Goal: Task Accomplishment & Management: Manage account settings

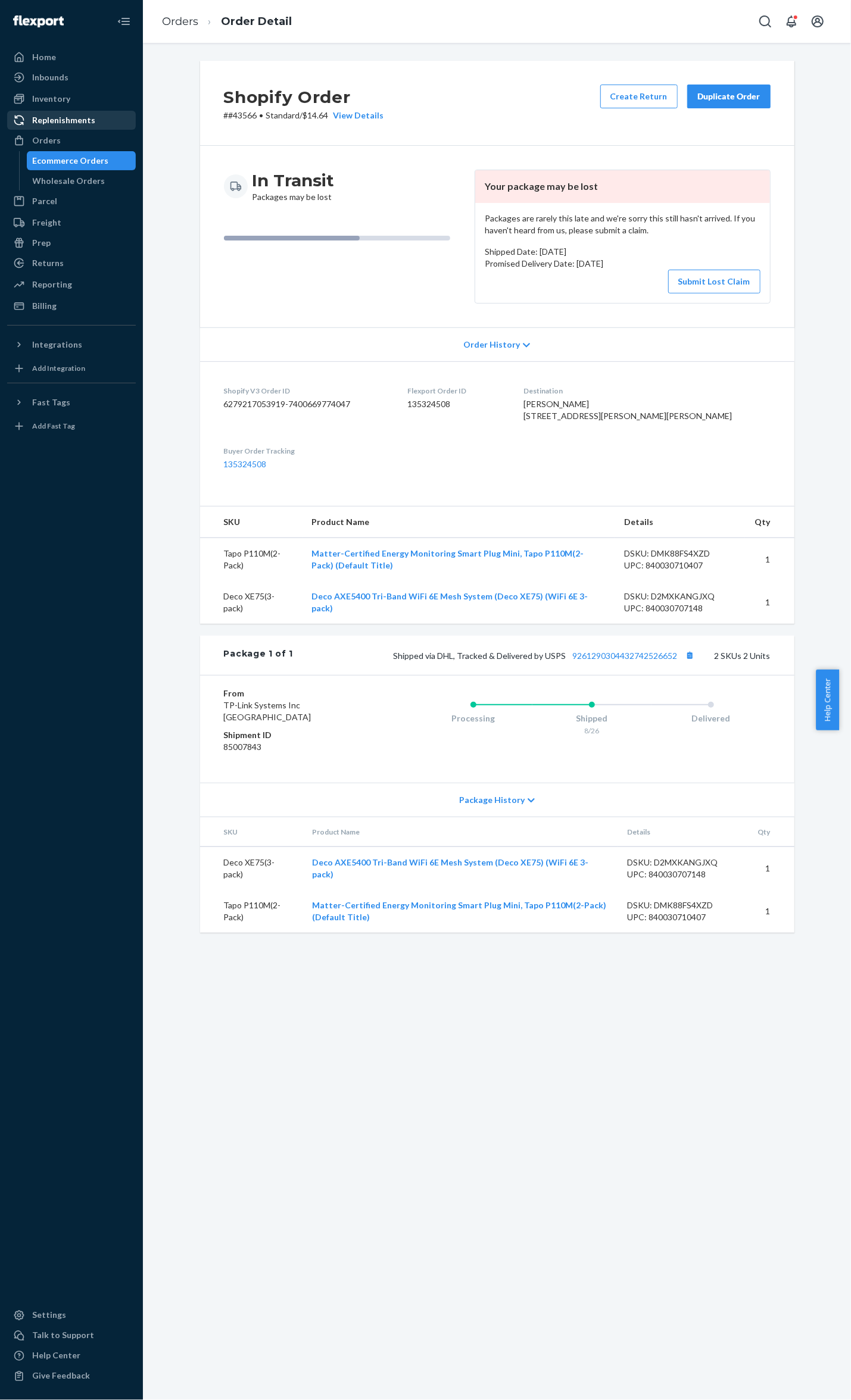
click at [77, 129] on link "Replenishments" at bounding box center [71, 119] width 128 height 19
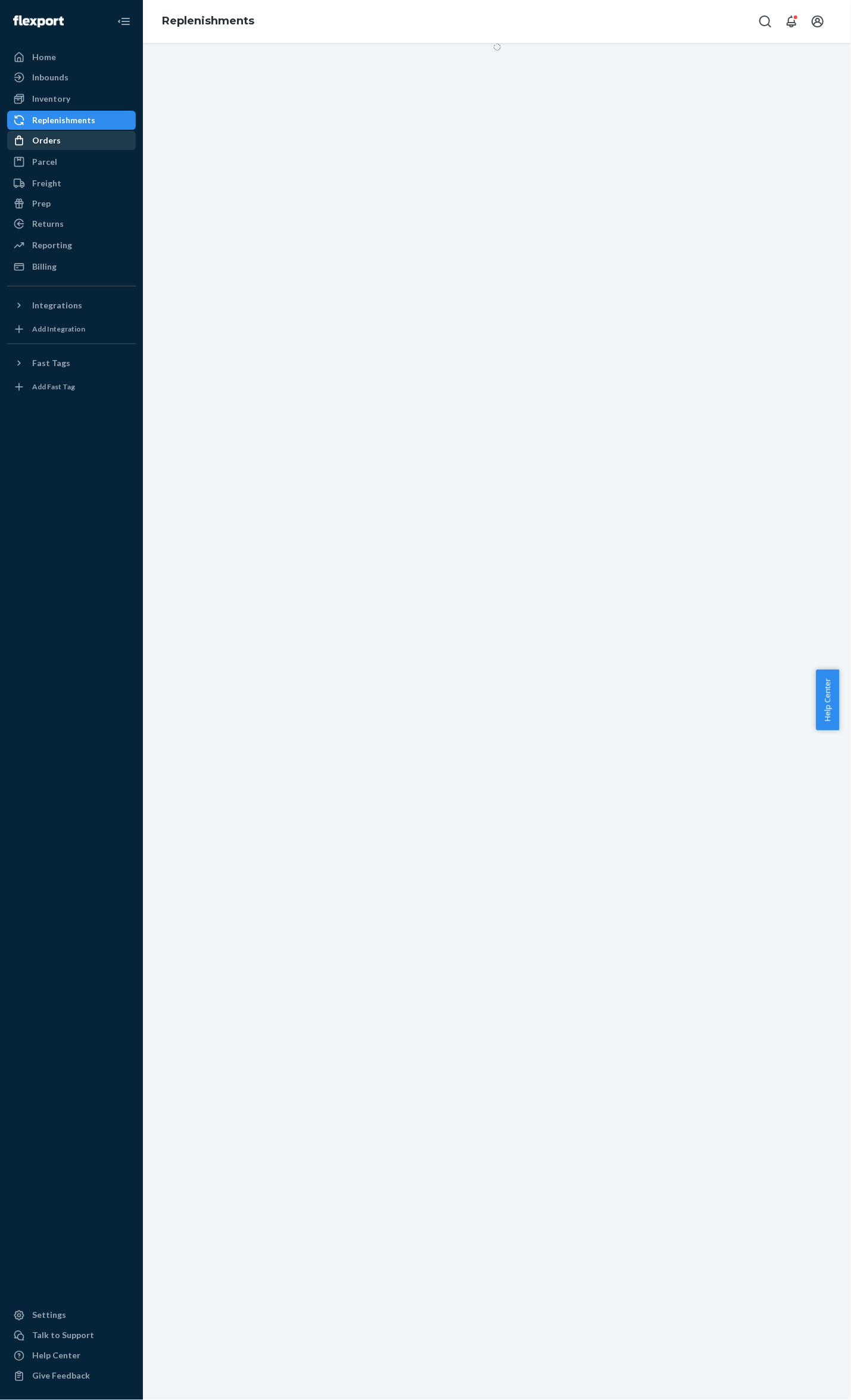
click at [77, 134] on div "Orders" at bounding box center [71, 140] width 126 height 17
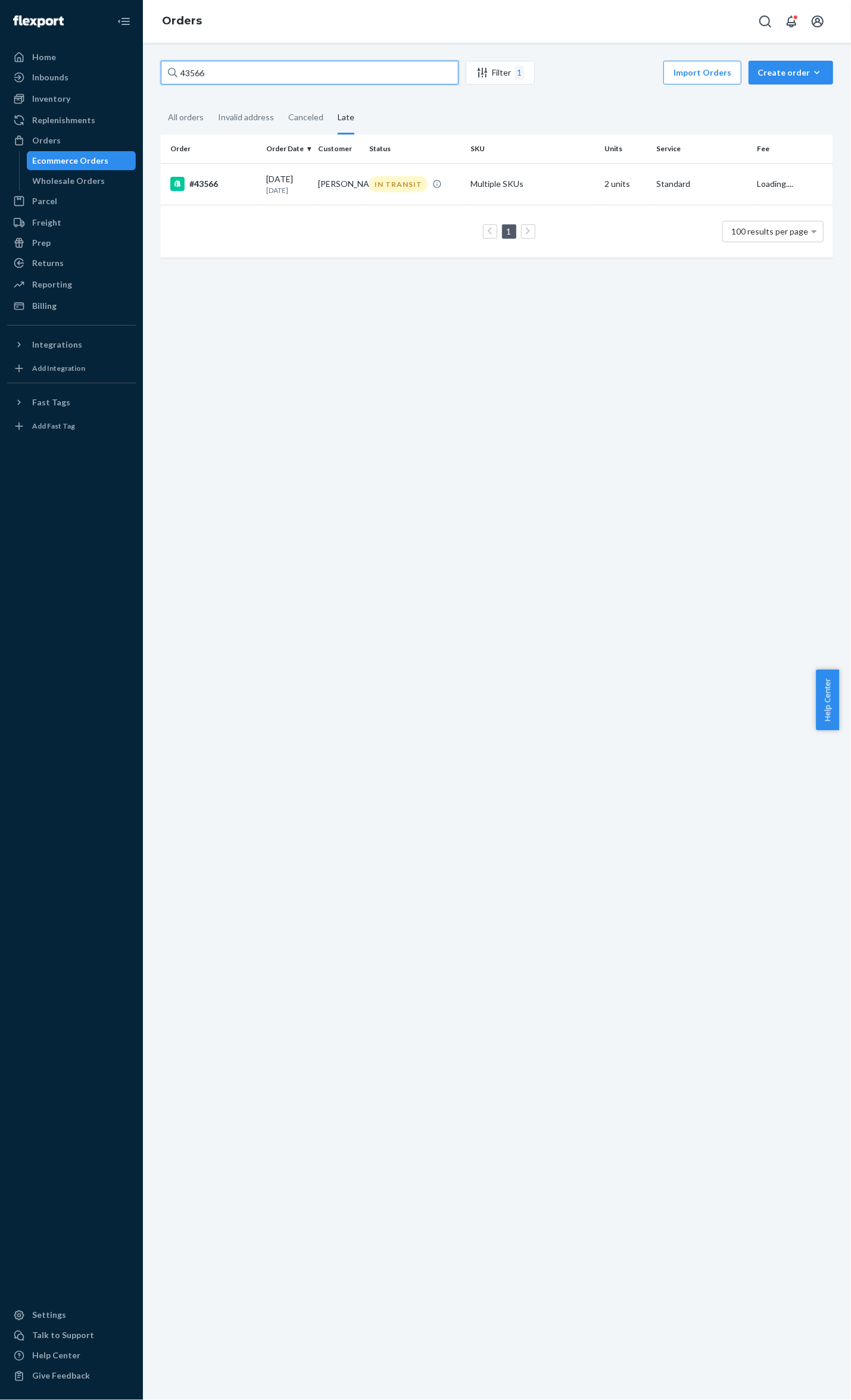
click at [213, 70] on input "43566" at bounding box center [309, 73] width 297 height 24
drag, startPoint x: 205, startPoint y: 77, endPoint x: 18, endPoint y: 46, distance: 189.6
click at [24, 47] on div "Home Inbounds Shipping Plans Problems Inventory Products Replenishments Orders …" at bounding box center [426, 700] width 851 height 1400
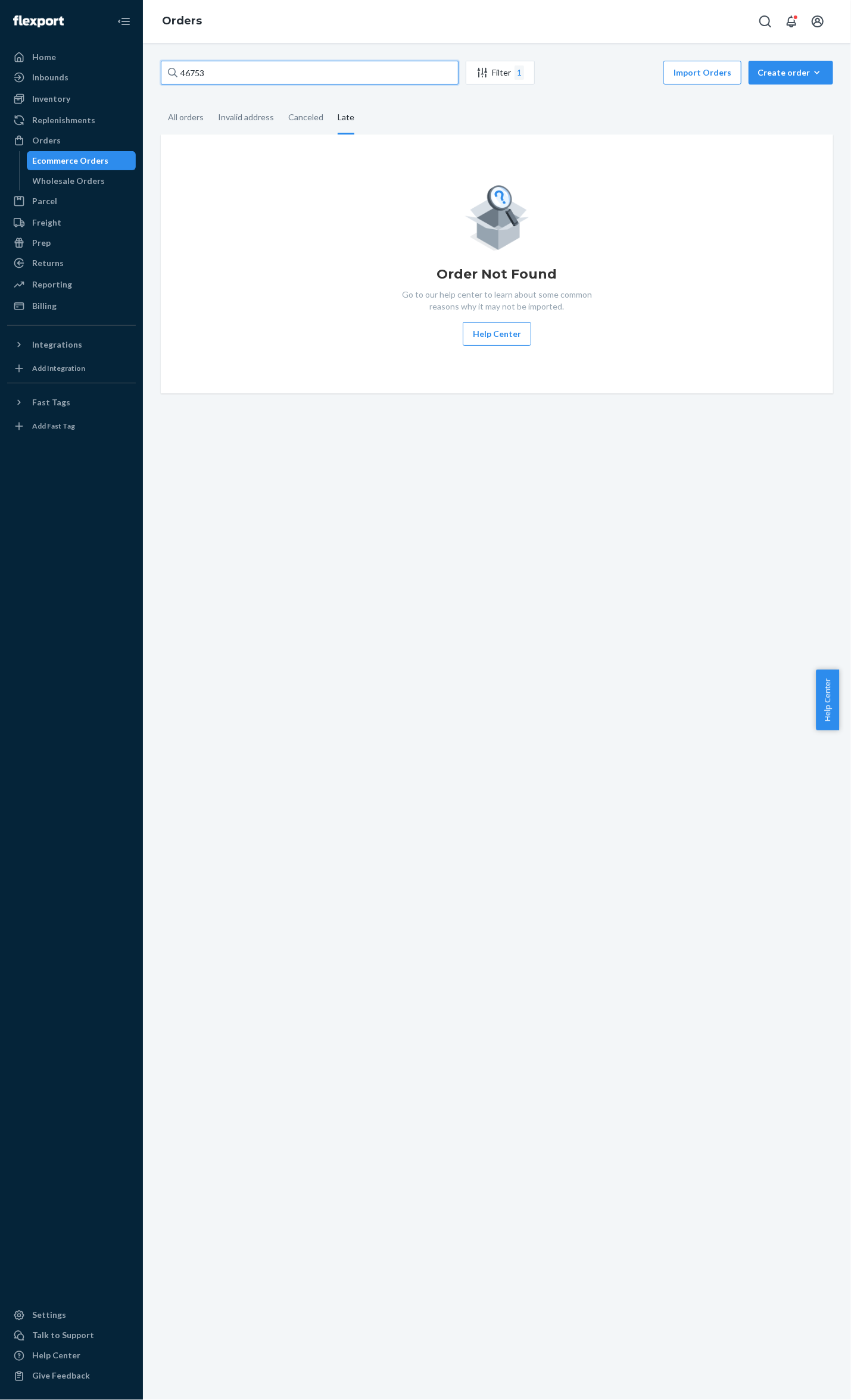
type input "46753"
click at [103, 151] on link "Ecommerce Orders" at bounding box center [82, 160] width 109 height 19
click at [102, 143] on div "Orders" at bounding box center [71, 140] width 126 height 17
click at [254, 70] on input "46753" at bounding box center [309, 73] width 297 height 24
click at [251, 68] on input "46753" at bounding box center [309, 73] width 297 height 24
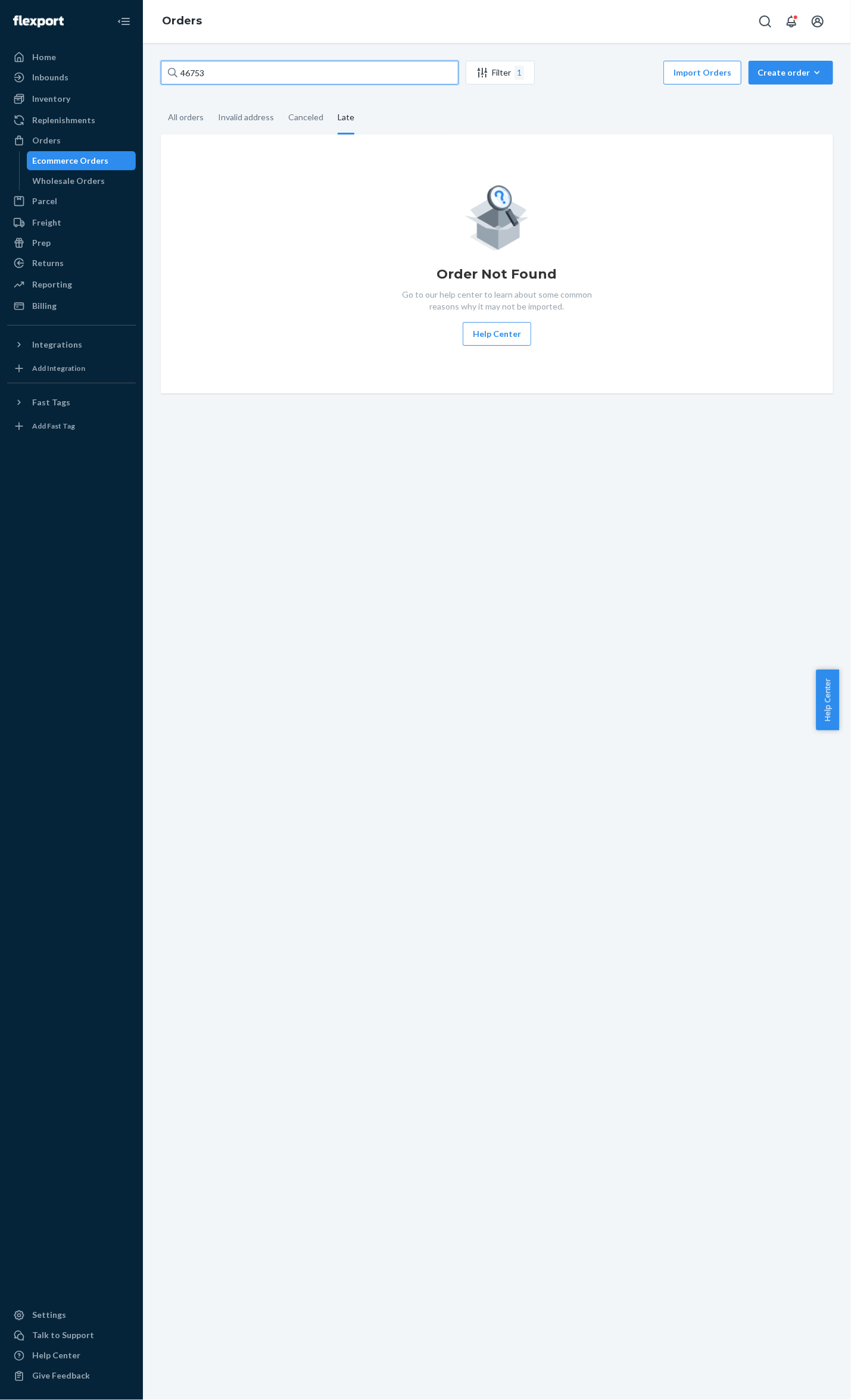
click at [245, 68] on input "46753" at bounding box center [309, 73] width 297 height 24
drag, startPoint x: 229, startPoint y: 68, endPoint x: 339, endPoint y: 66, distance: 110.0
click at [161, 68] on input "46753" at bounding box center [309, 73] width 297 height 24
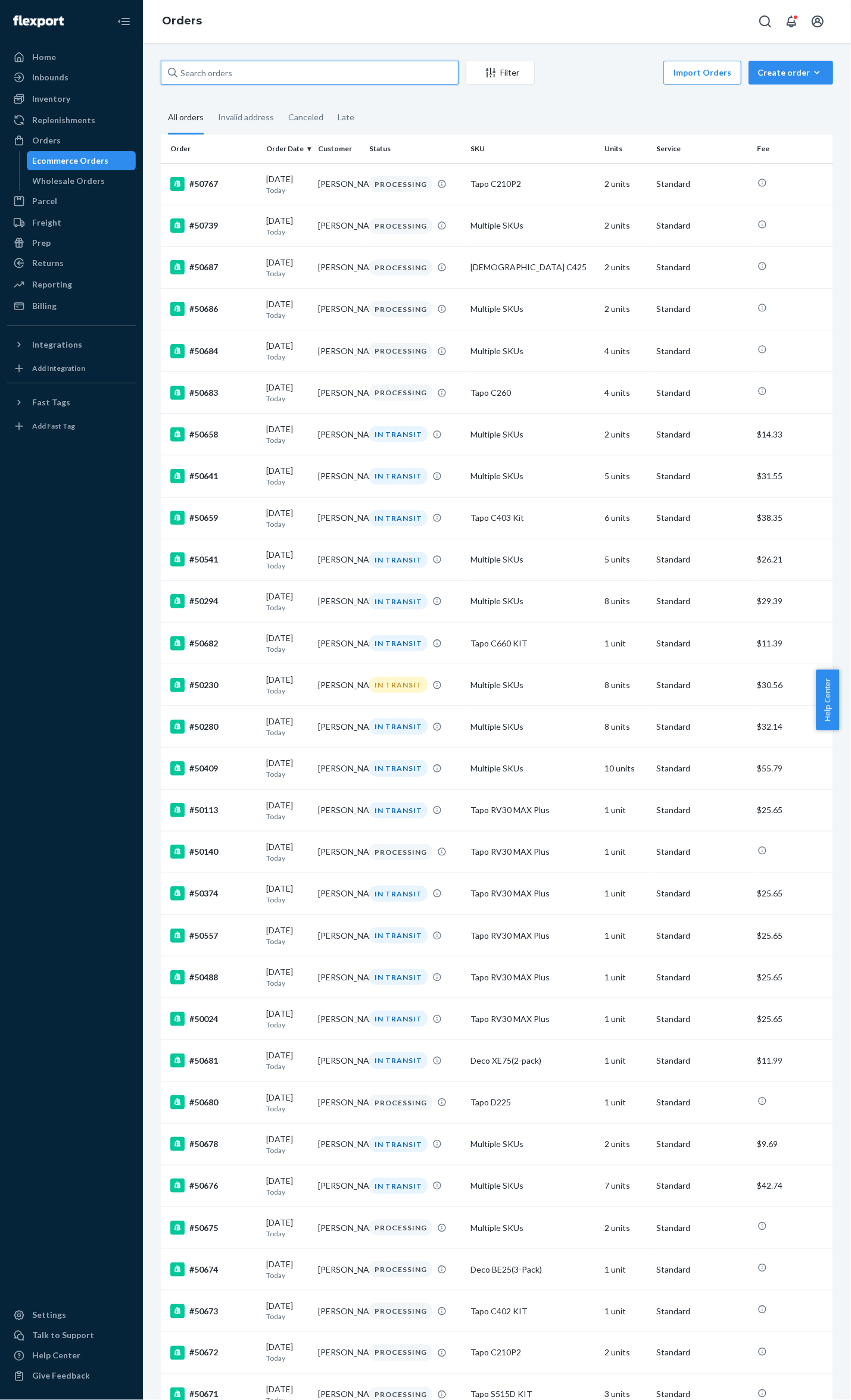
click at [229, 72] on input "text" at bounding box center [309, 73] width 297 height 24
paste input "46753"
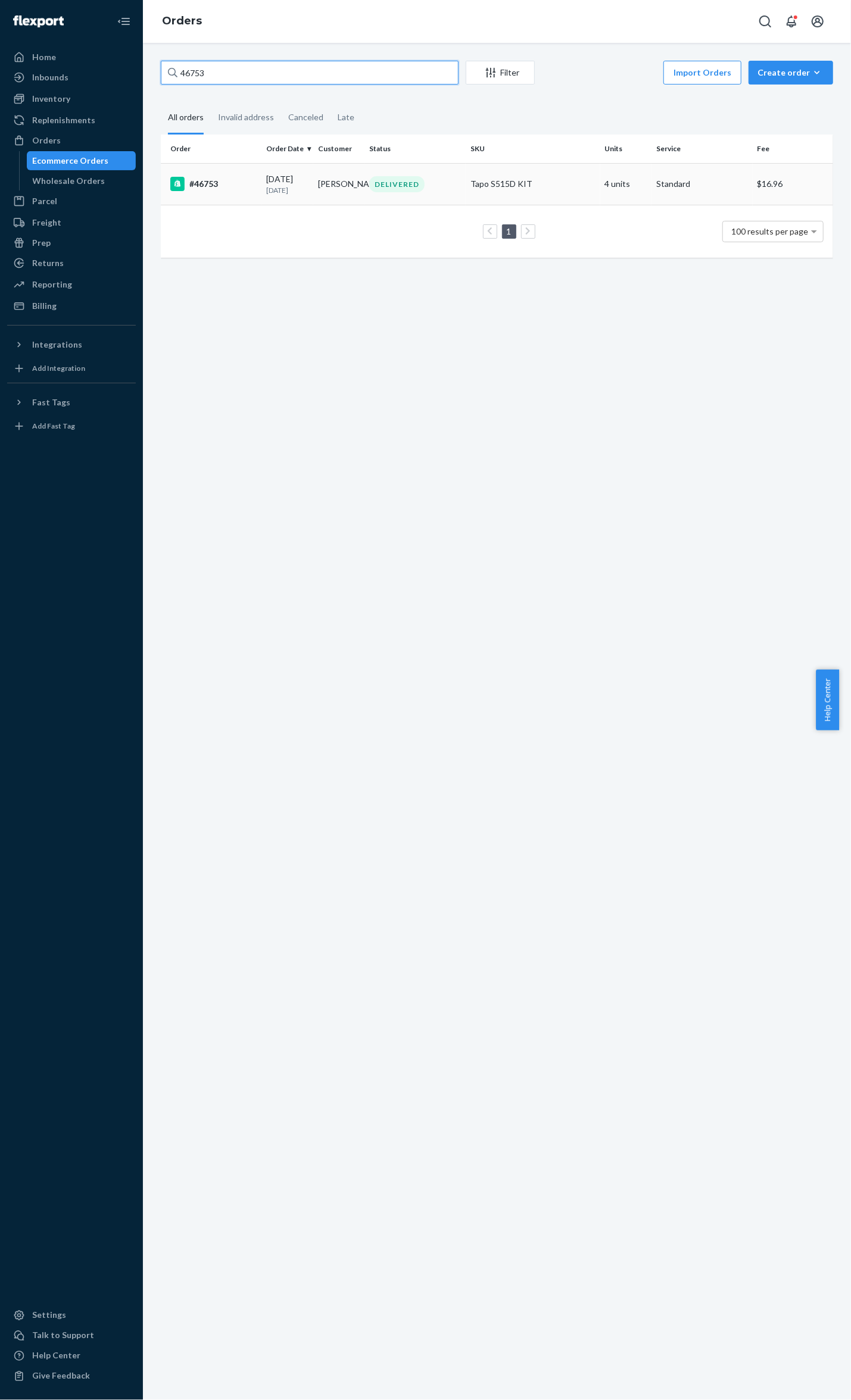
type input "46753"
click at [215, 179] on div "#46753" at bounding box center [213, 184] width 86 height 14
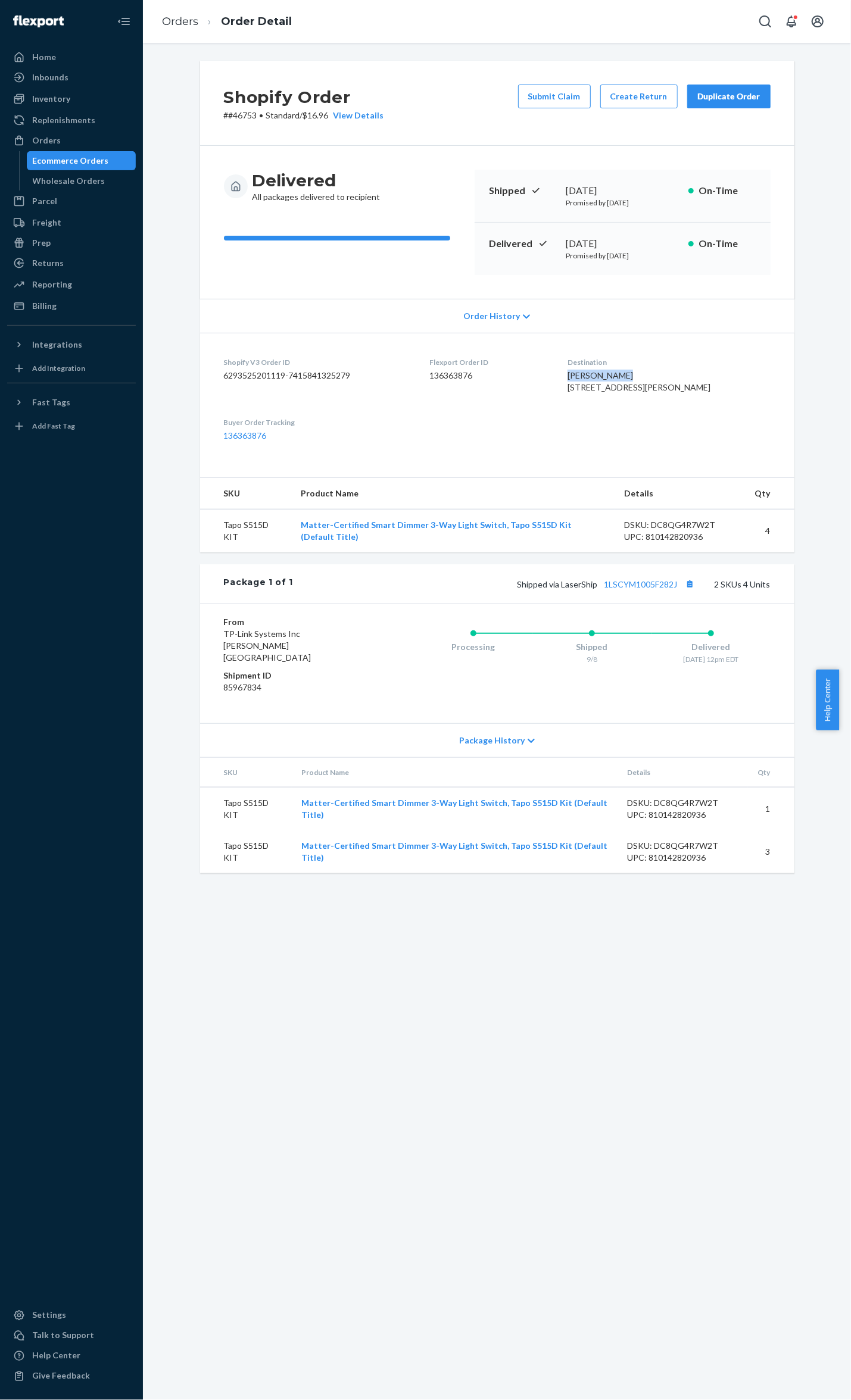
drag, startPoint x: 667, startPoint y: 378, endPoint x: 600, endPoint y: 378, distance: 67.0
click at [600, 378] on div "Sean Townsend 136 LYNBROOK DR DAVIDSON, NC 28036 US" at bounding box center [669, 382] width 203 height 24
copy span "Sean Townsend"
click at [234, 113] on p "# #46753 • Standard / $16.96 View Details" at bounding box center [303, 115] width 160 height 12
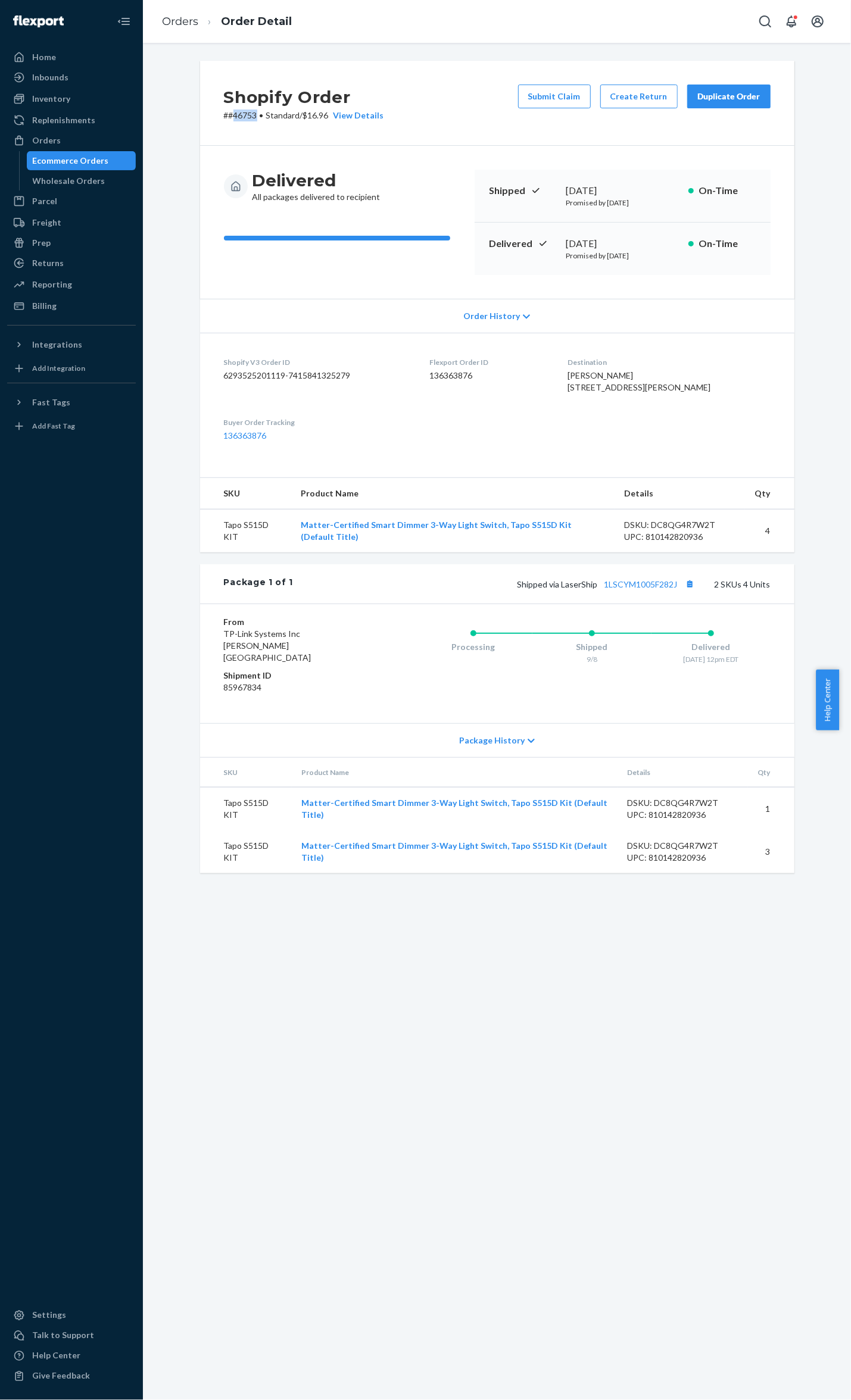
copy p "46753"
click at [543, 95] on button "Submit Claim" at bounding box center [554, 96] width 73 height 24
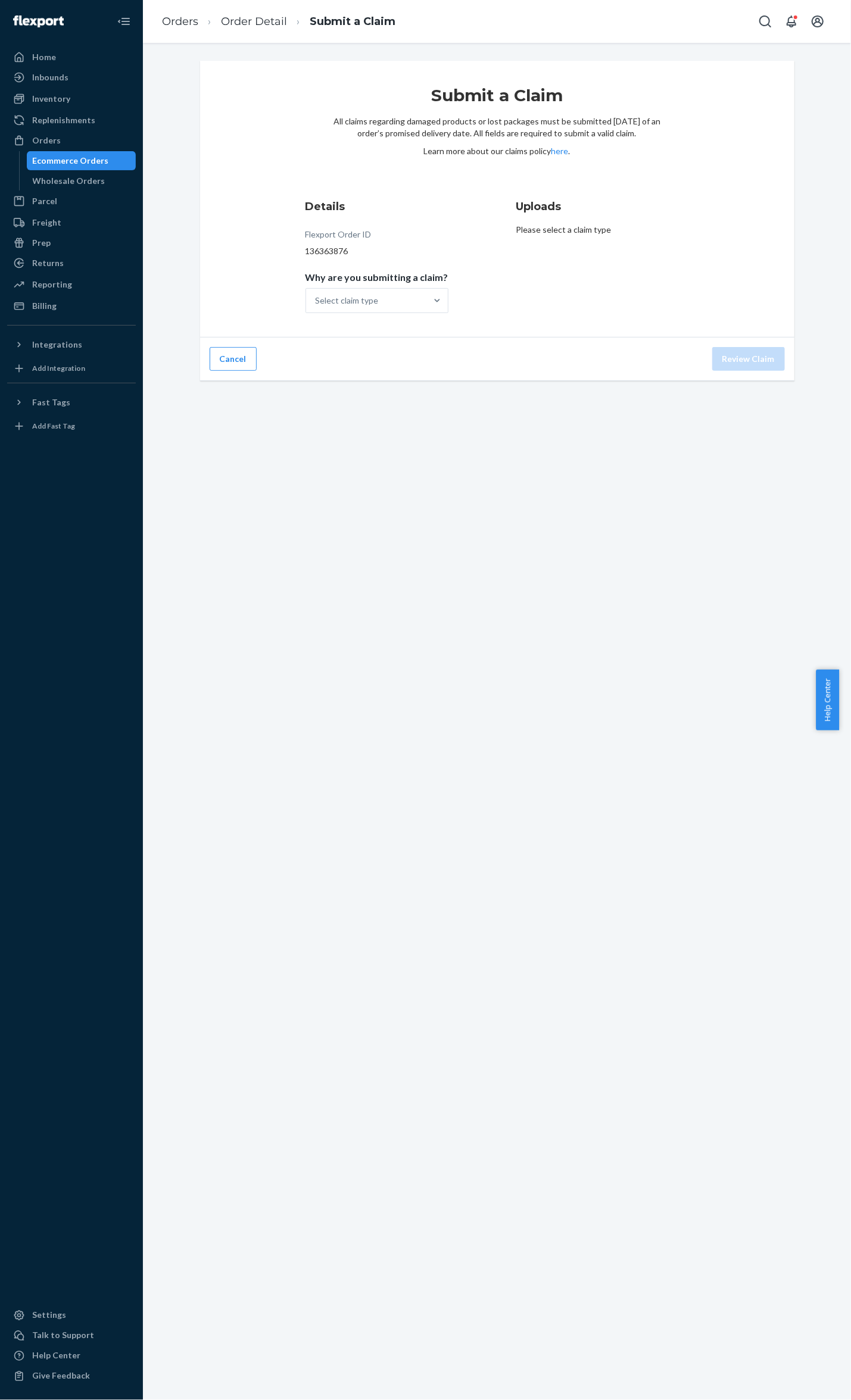
click at [373, 282] on p "Why are you submitting a claim?" at bounding box center [377, 277] width 143 height 12
click at [317, 294] on input "Why are you submitting a claim? Select claim type" at bounding box center [315, 300] width 1 height 12
click at [375, 297] on div "Select claim type" at bounding box center [346, 300] width 63 height 12
click at [317, 297] on input "Why are you submitting a claim? 0 results available. Select is focused ,type to…" at bounding box center [315, 300] width 1 height 12
click at [409, 329] on div "Order delivered but lost" at bounding box center [377, 330] width 138 height 24
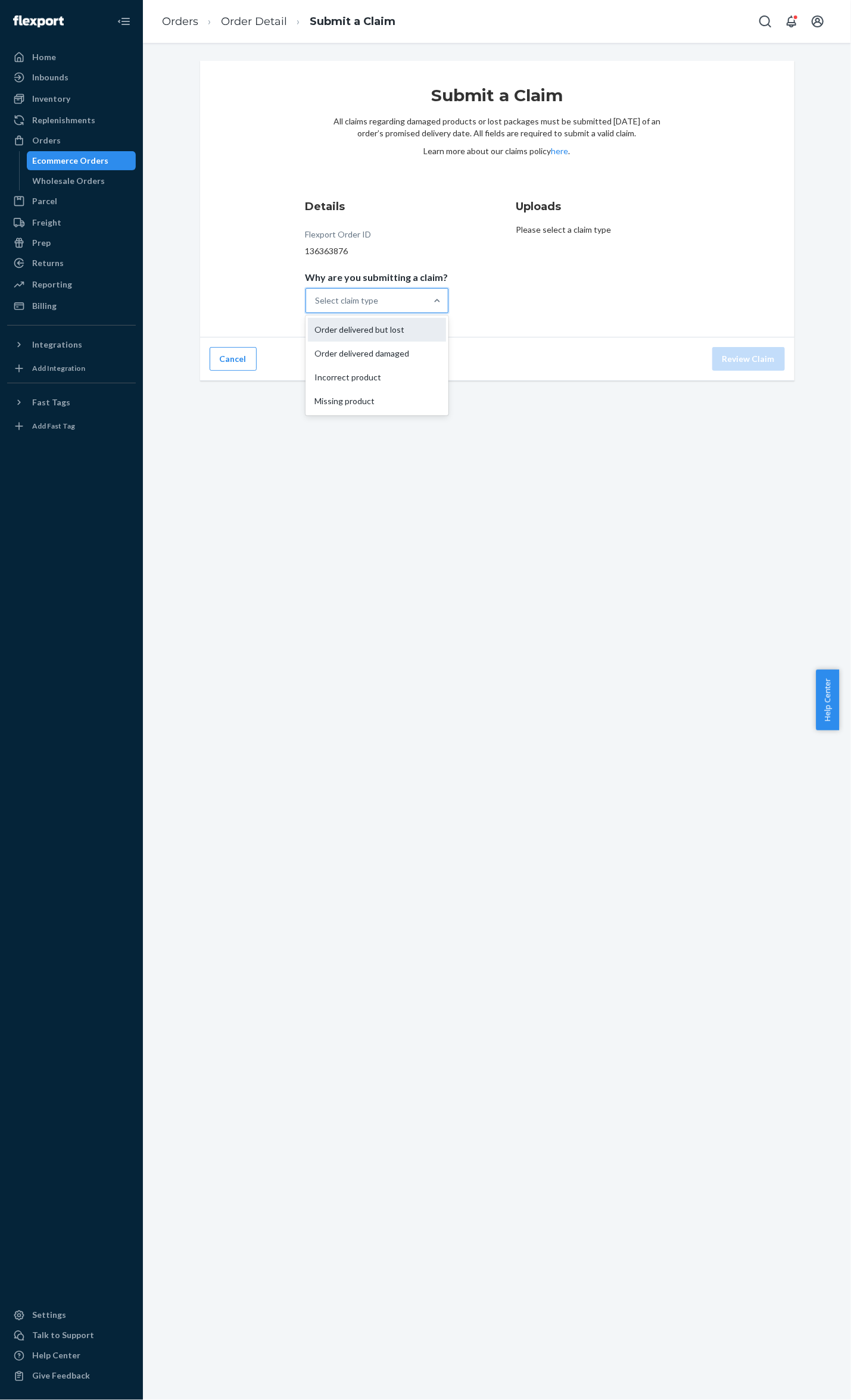
click at [317, 306] on input "Why are you submitting a claim? option Order delivered but lost focused, 1 of 4…" at bounding box center [315, 300] width 1 height 12
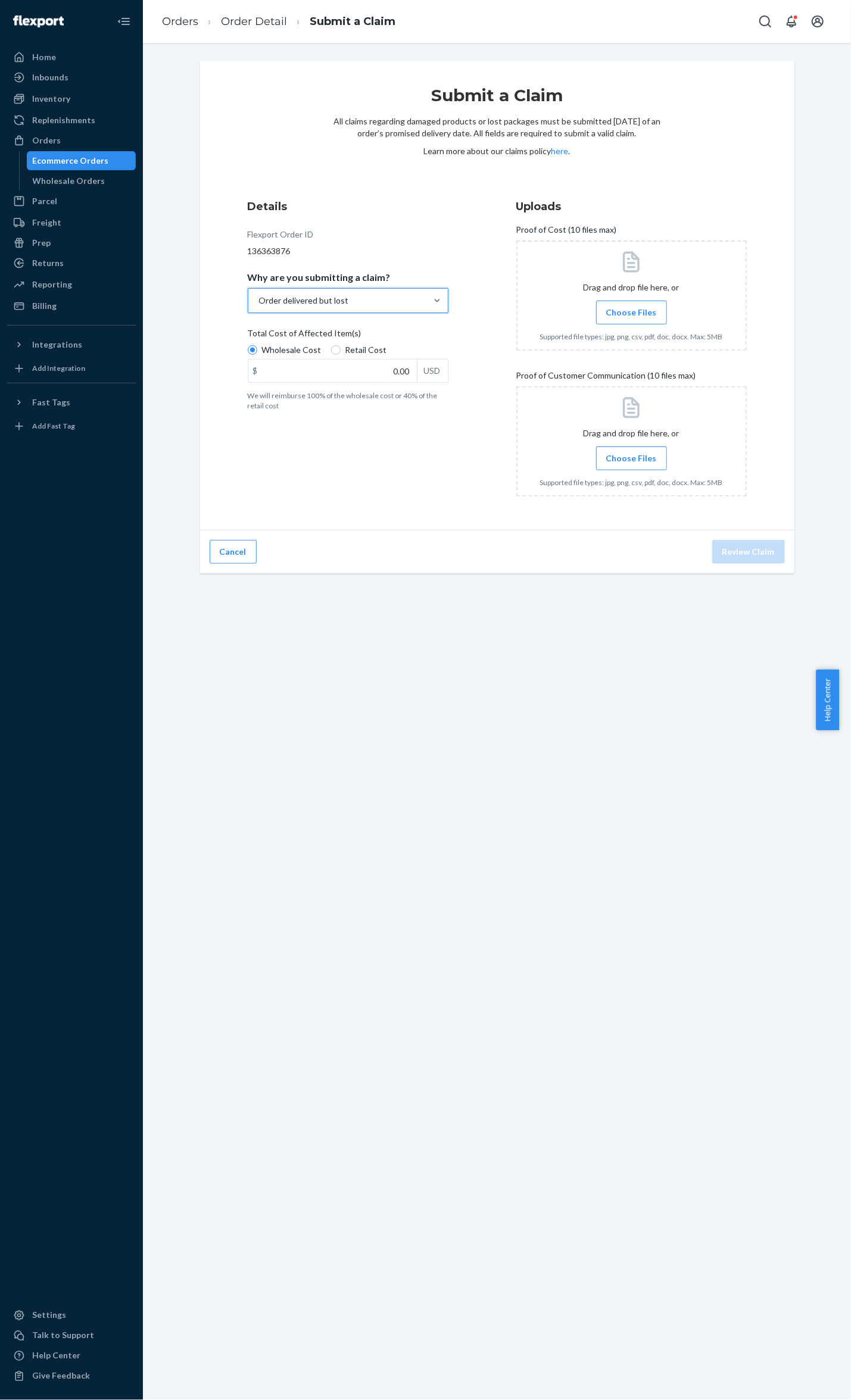
click at [360, 341] on div "Total Cost of Affected Item(s)" at bounding box center [348, 335] width 201 height 17
click at [257, 345] on input "Wholesale Cost" at bounding box center [253, 350] width 10 height 10
click at [363, 343] on div "Total Cost of Affected Item(s)" at bounding box center [348, 335] width 201 height 17
click at [257, 345] on input "Wholesale Cost" at bounding box center [253, 350] width 10 height 10
click at [363, 348] on span "Retail Cost" at bounding box center [366, 350] width 42 height 12
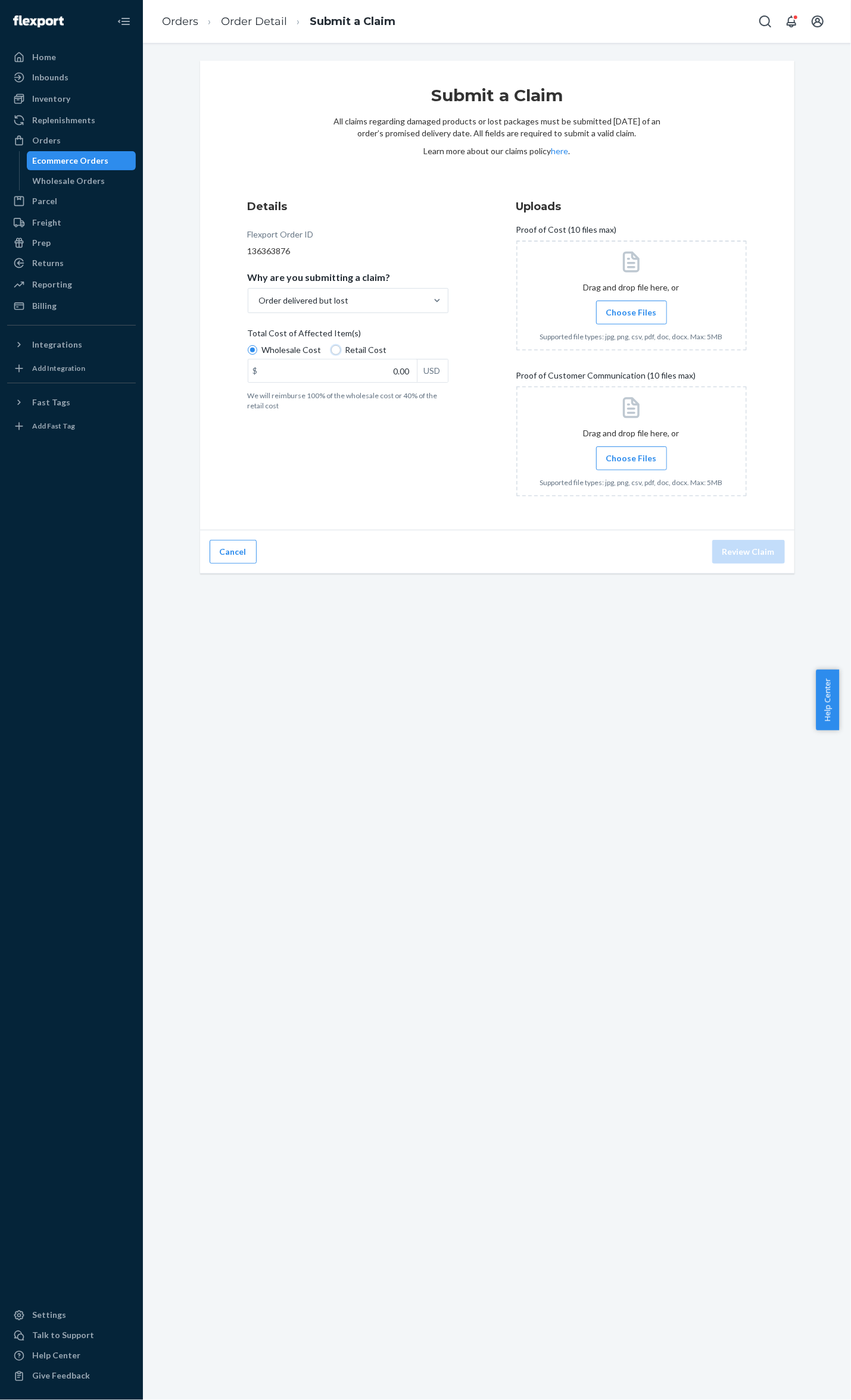
click at [341, 348] on input "Retail Cost" at bounding box center [336, 350] width 10 height 10
radio input "true"
radio input "false"
click at [614, 305] on label "Choose Files" at bounding box center [631, 312] width 71 height 24
click at [631, 306] on input "Choose Files" at bounding box center [631, 312] width 1 height 13
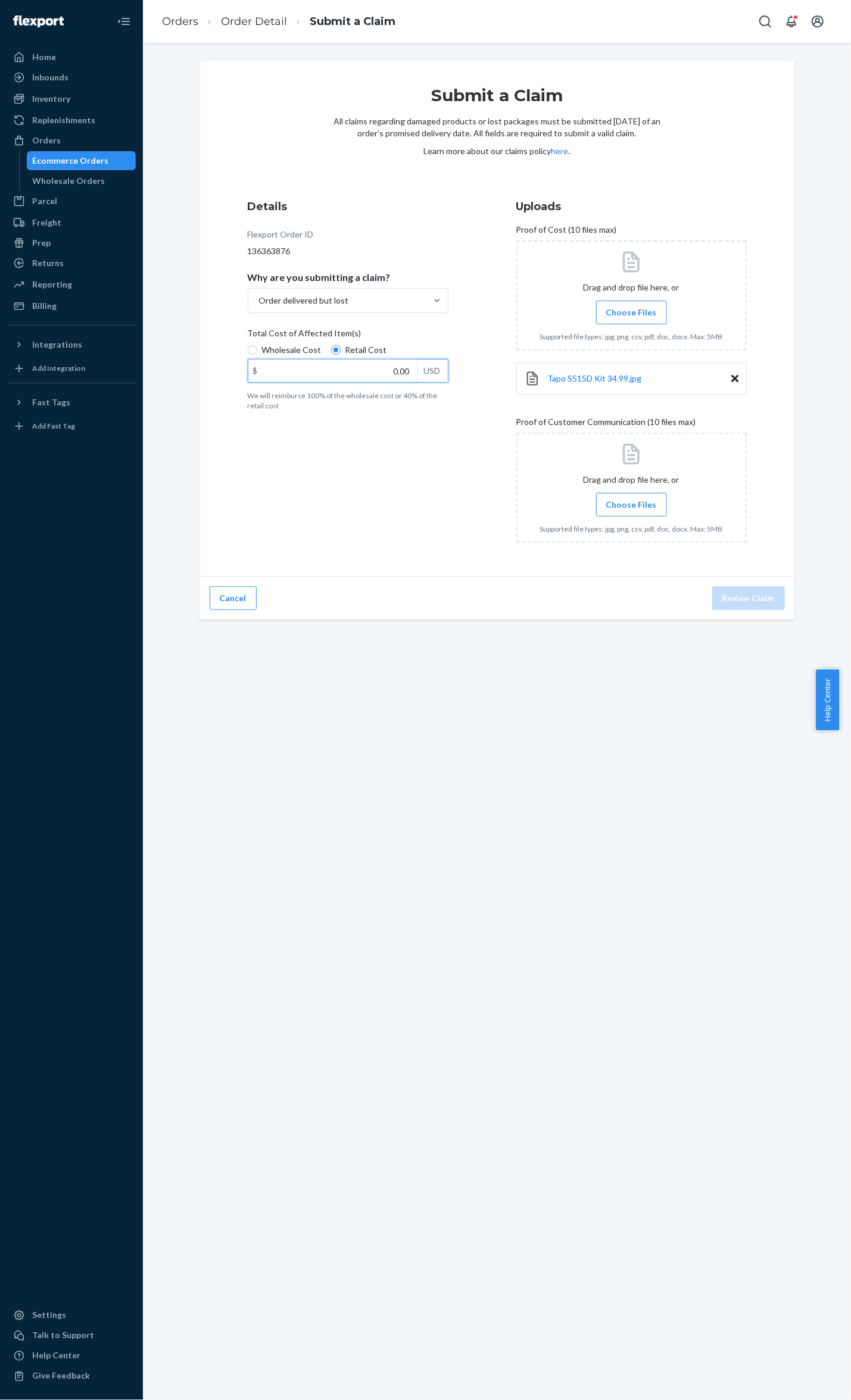
click at [396, 363] on input "0.00" at bounding box center [332, 371] width 168 height 23
type input "139.96"
click at [628, 508] on span "Choose Files" at bounding box center [631, 505] width 51 height 12
click at [631, 508] on input "Choose Files" at bounding box center [631, 504] width 1 height 13
click at [622, 503] on span "Choose Files" at bounding box center [631, 505] width 51 height 12
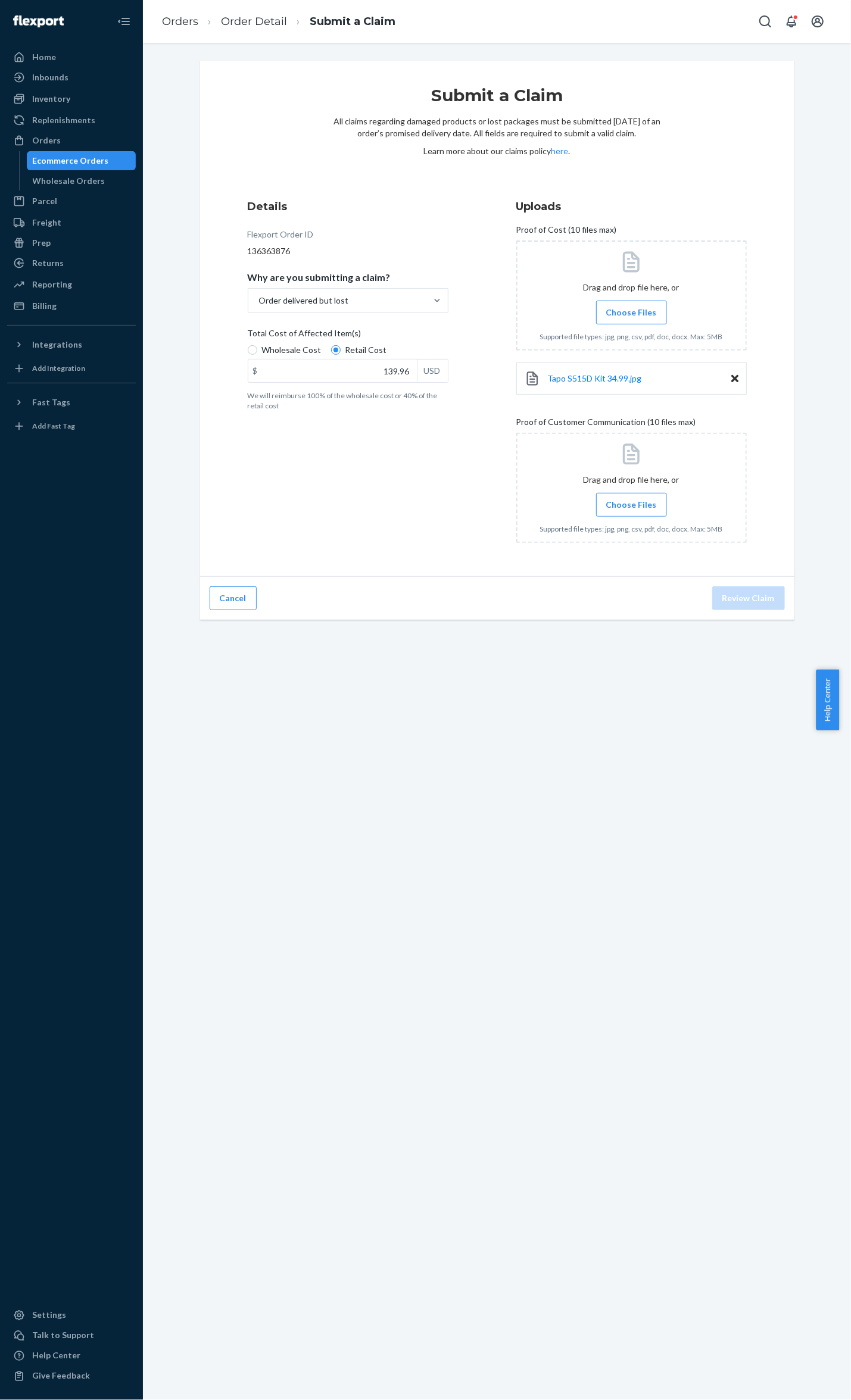
click at [631, 503] on input "Choose Files" at bounding box center [631, 504] width 1 height 13
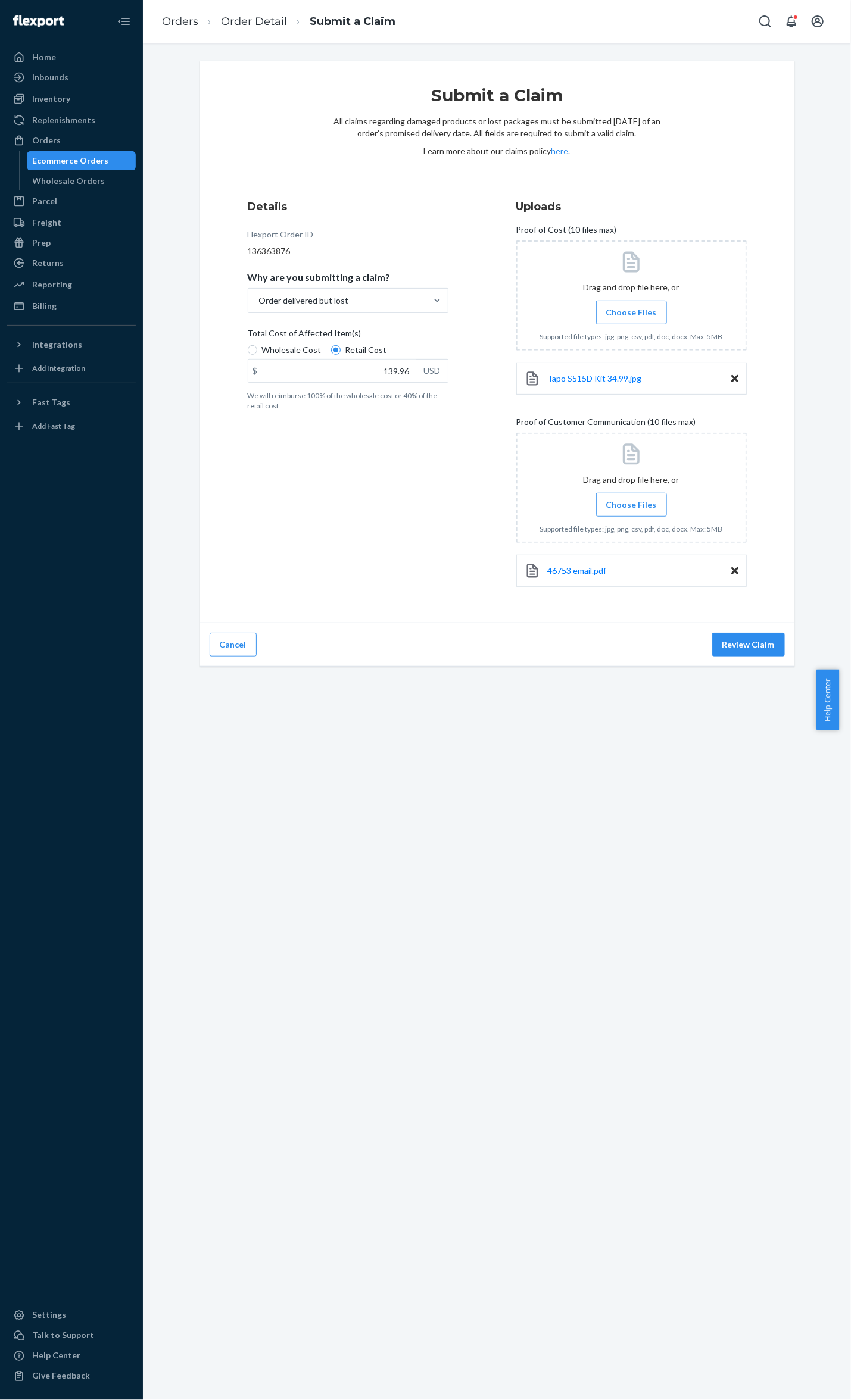
click at [617, 508] on label "Choose Files" at bounding box center [631, 505] width 71 height 24
click at [631, 508] on input "Choose Files" at bounding box center [631, 504] width 1 height 13
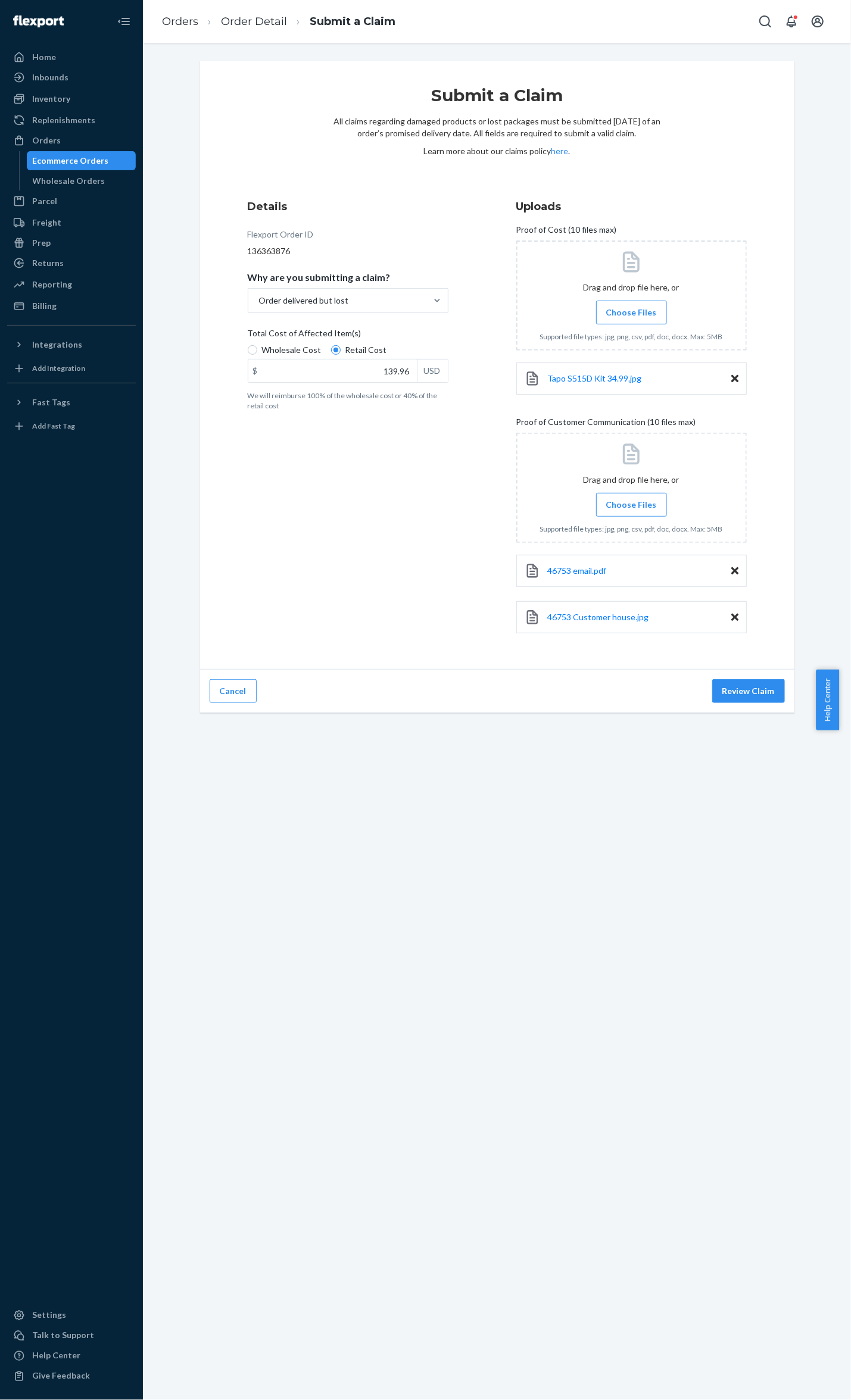
click at [619, 505] on span "Choose Files" at bounding box center [631, 505] width 51 height 12
click at [631, 505] on input "Choose Files" at bounding box center [631, 504] width 1 height 13
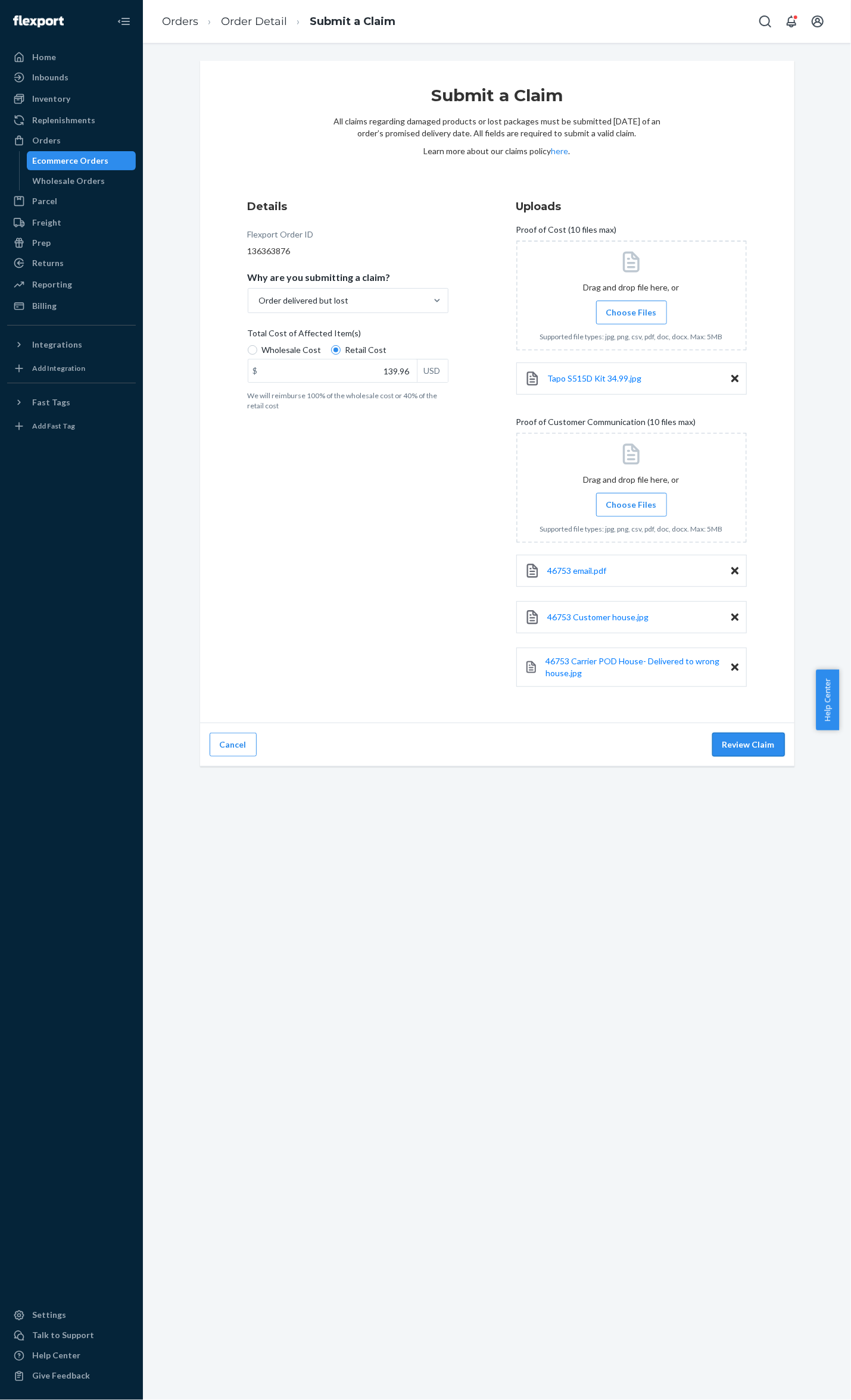
click at [754, 748] on button "Review Claim" at bounding box center [748, 744] width 73 height 24
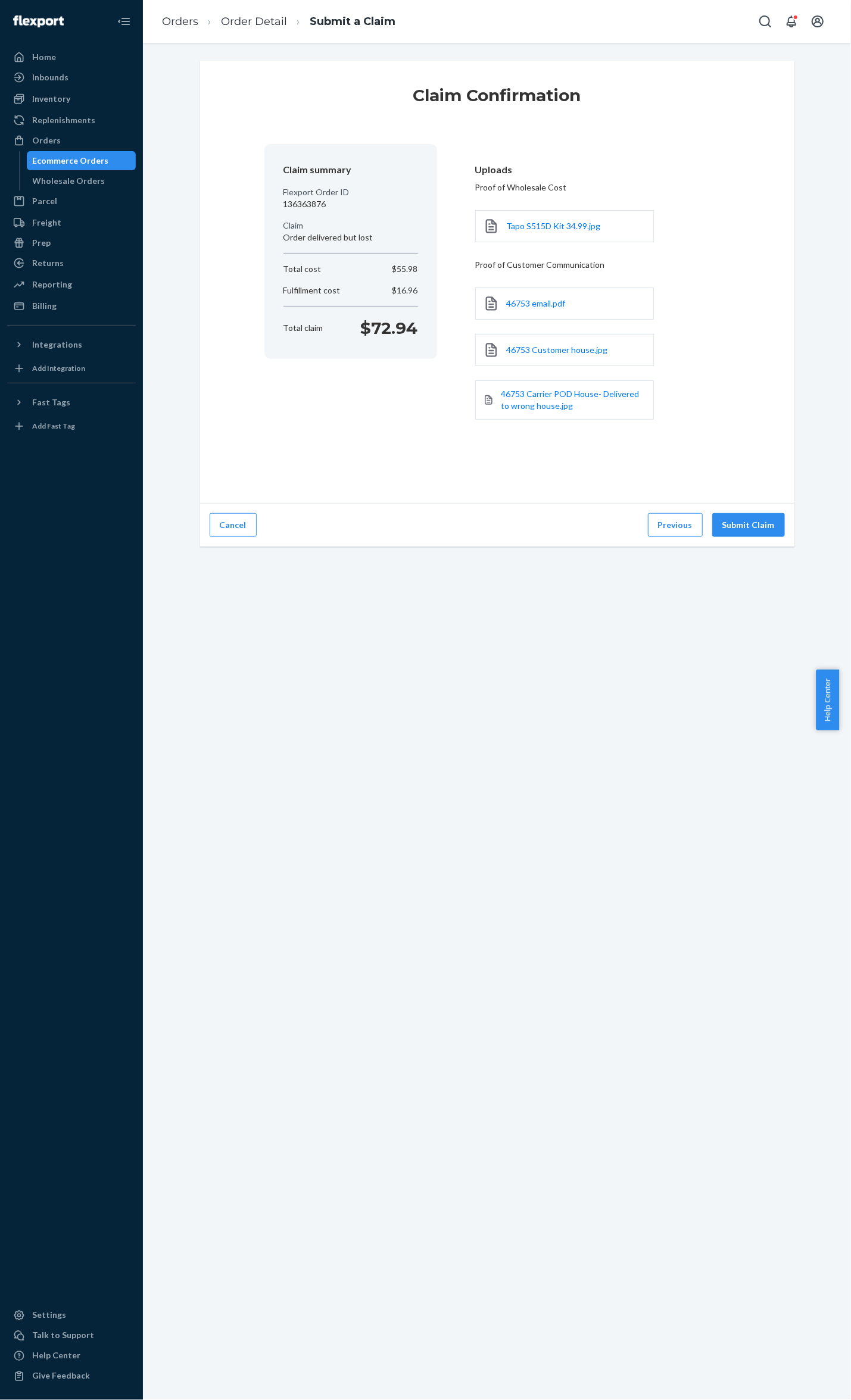
click at [763, 513] on div "Cancel Previous Submit Claim" at bounding box center [497, 526] width 595 height 44
click at [758, 520] on button "Submit Claim" at bounding box center [748, 525] width 73 height 24
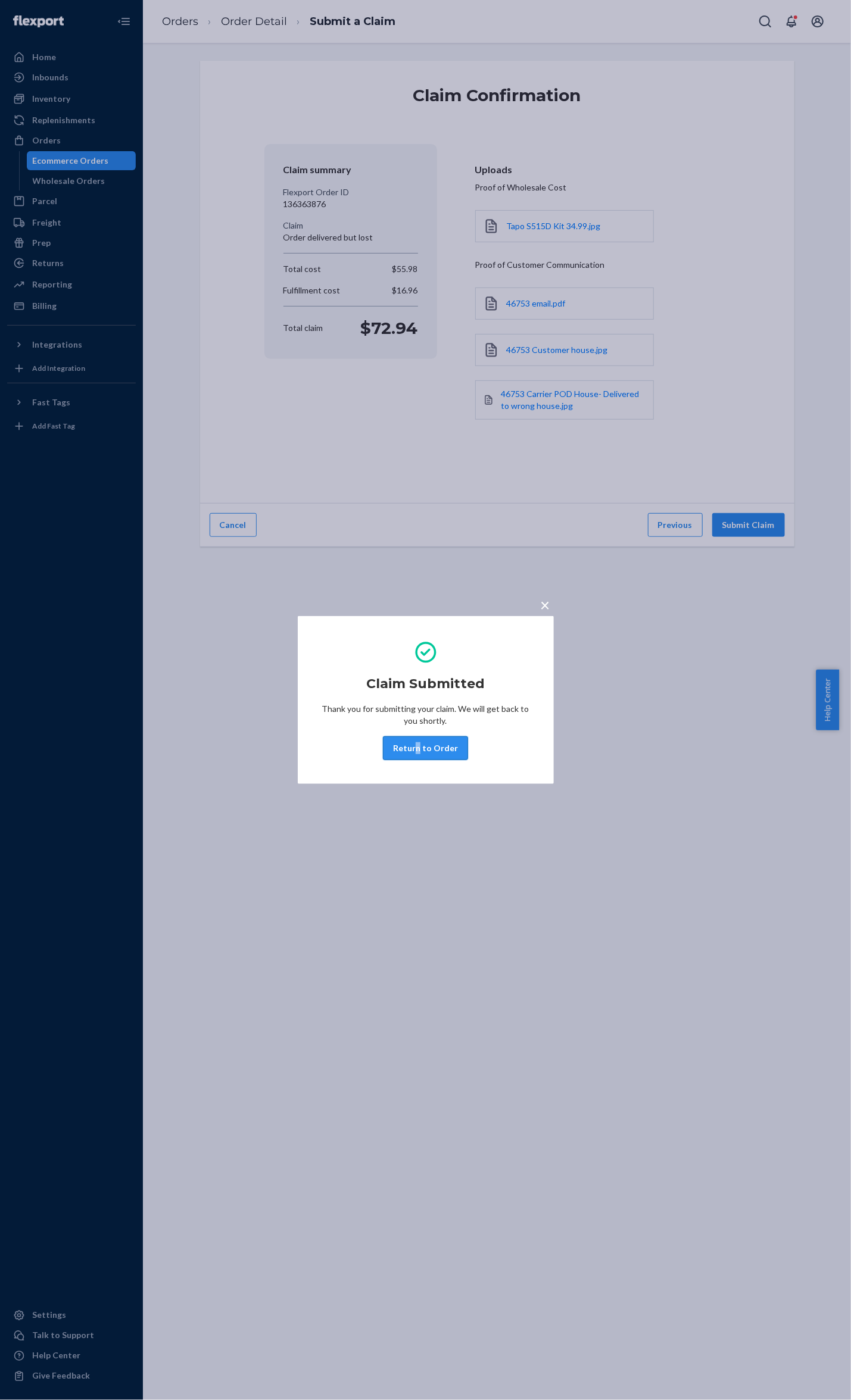
drag, startPoint x: 421, startPoint y: 736, endPoint x: 423, endPoint y: 745, distance: 9.2
click at [423, 745] on div "Claim Submitted Thank you for submitting your claim. We will get back to you sh…" at bounding box center [426, 700] width 209 height 130
drag, startPoint x: 423, startPoint y: 745, endPoint x: 424, endPoint y: 738, distance: 7.1
click at [424, 752] on button "Return to Order" at bounding box center [426, 748] width 85 height 24
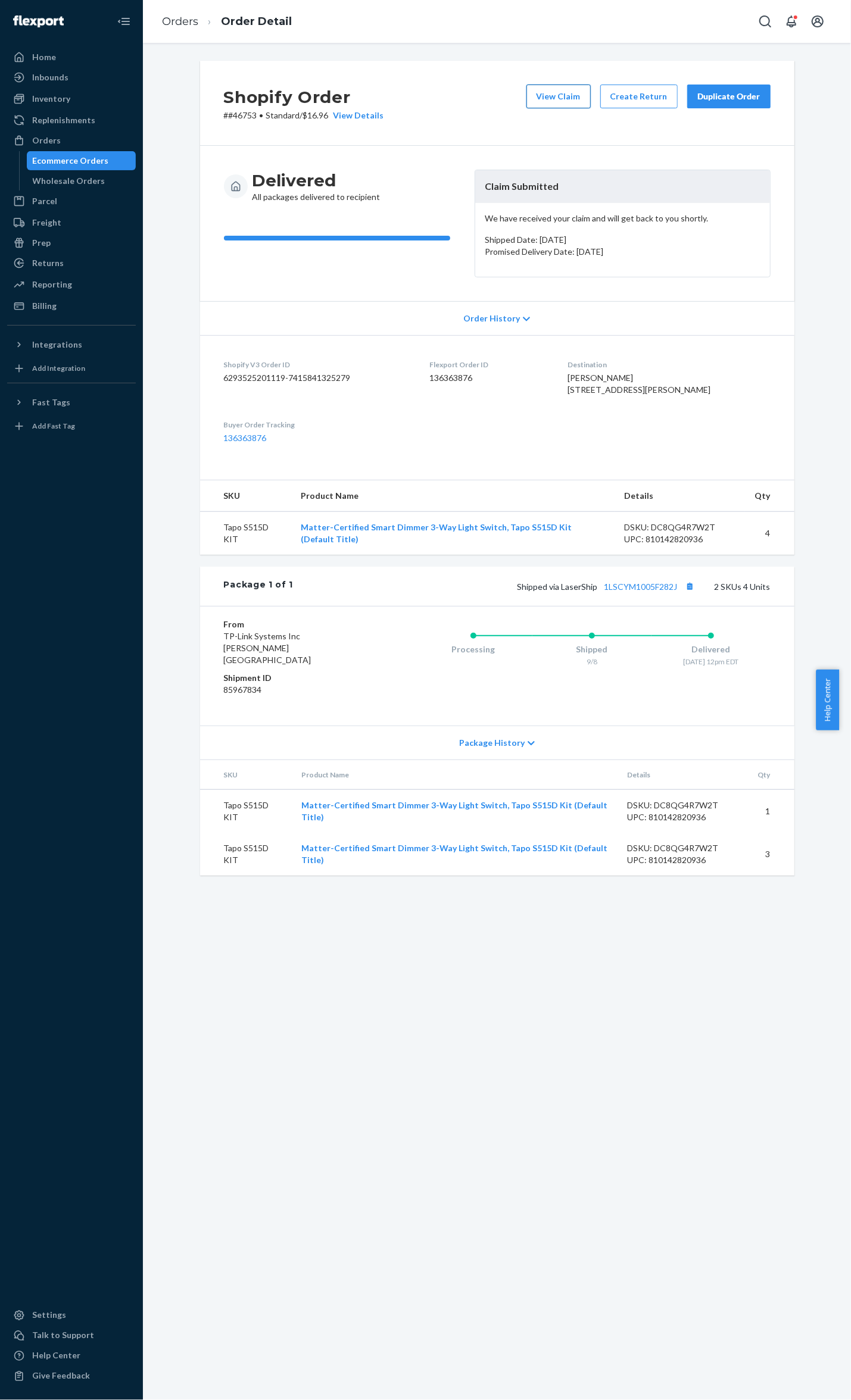
click at [548, 92] on button "View Claim" at bounding box center [558, 96] width 65 height 24
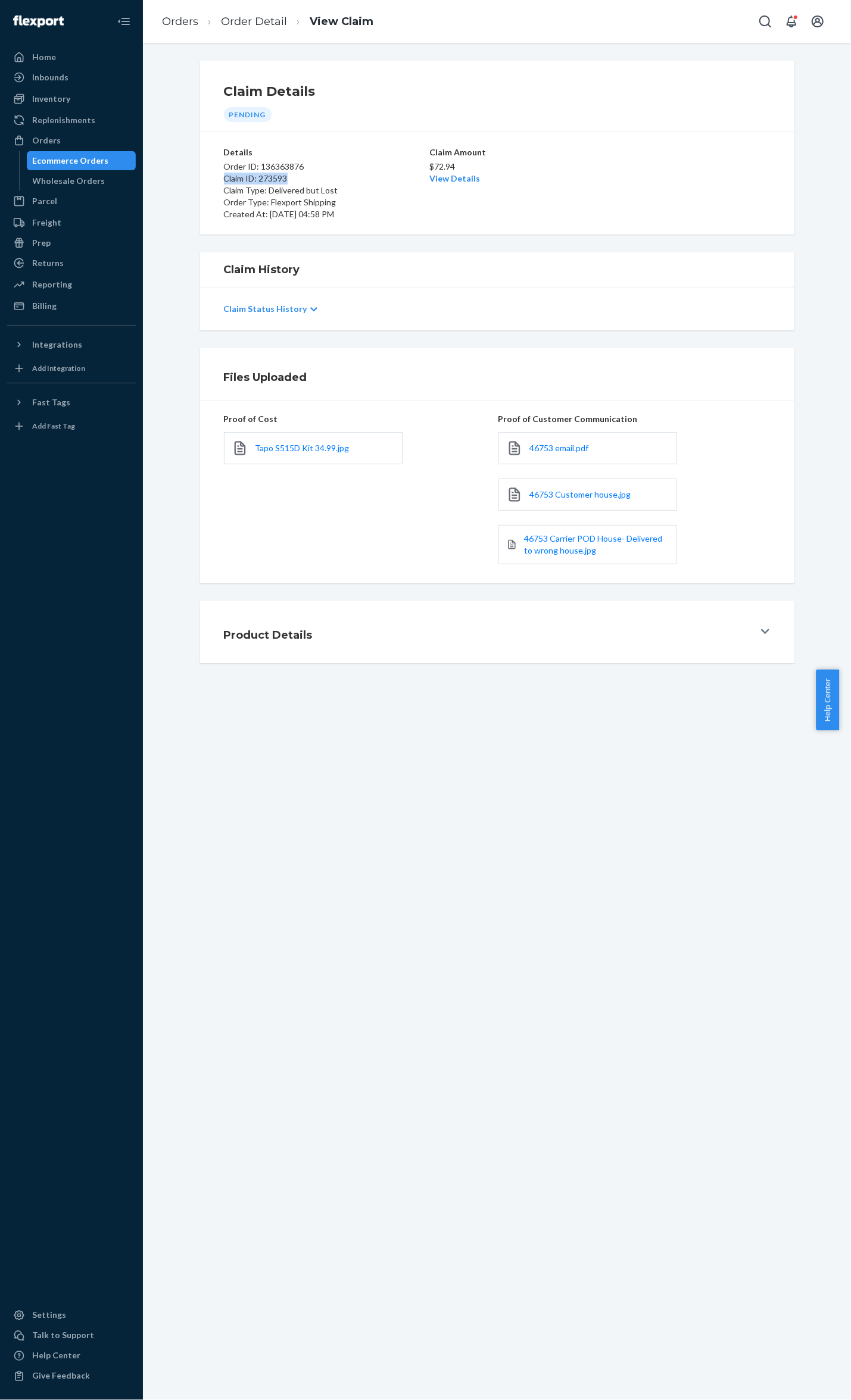
drag, startPoint x: 305, startPoint y: 174, endPoint x: 193, endPoint y: 181, distance: 112.2
click at [193, 181] on div "Claim Details Pending Details Order ID: 136363876 Claim ID: 273593 Claim Type: …" at bounding box center [497, 147] width 612 height 174
drag, startPoint x: 192, startPoint y: 181, endPoint x: 237, endPoint y: 177, distance: 45.2
copy p "Claim ID: 273593"
click at [56, 146] on div "Orders" at bounding box center [46, 140] width 29 height 12
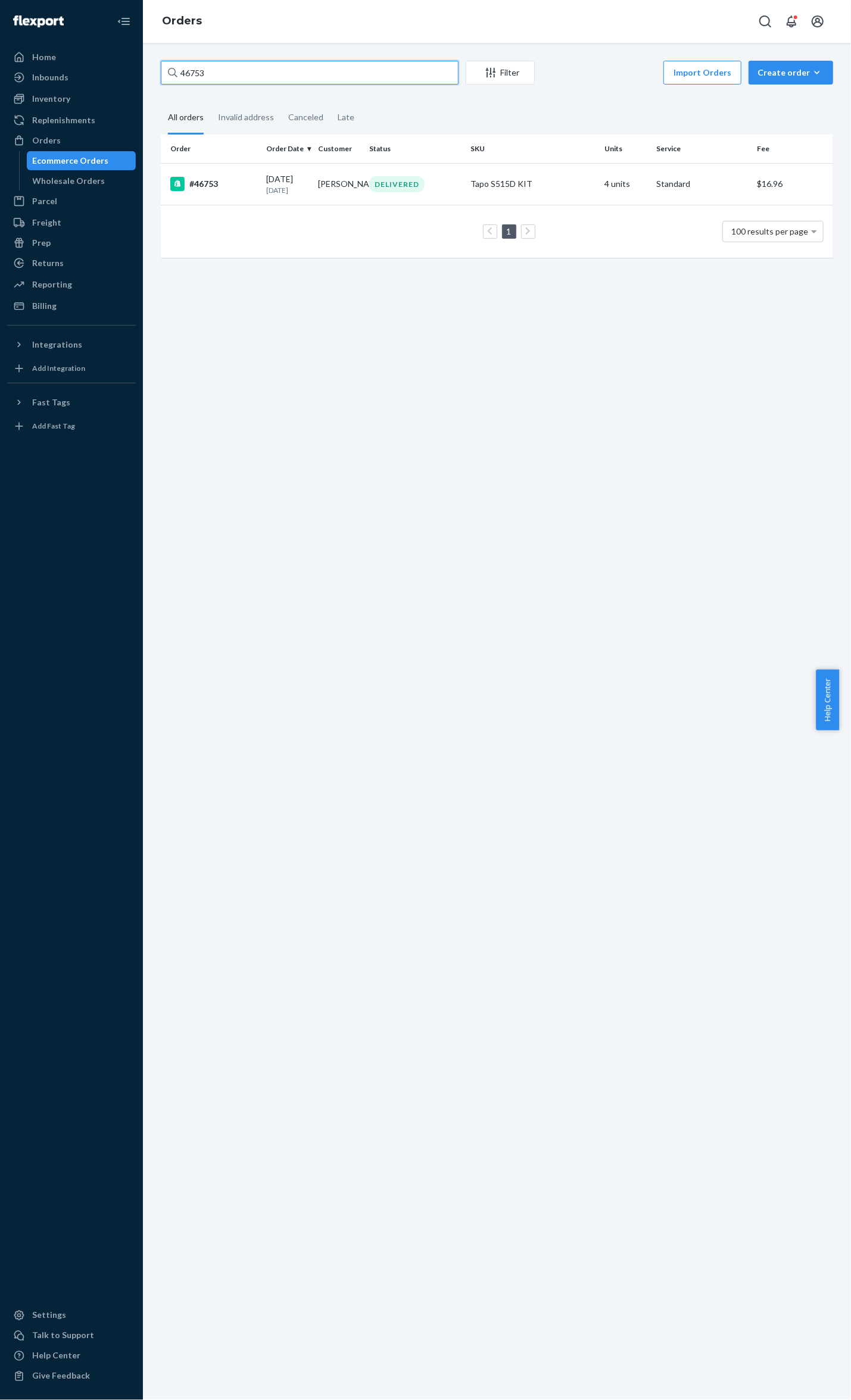
click at [225, 74] on input "46753" at bounding box center [309, 73] width 297 height 24
click at [223, 75] on input "46753" at bounding box center [309, 73] width 297 height 24
click at [198, 71] on input "46753" at bounding box center [309, 73] width 297 height 24
paste input "5576"
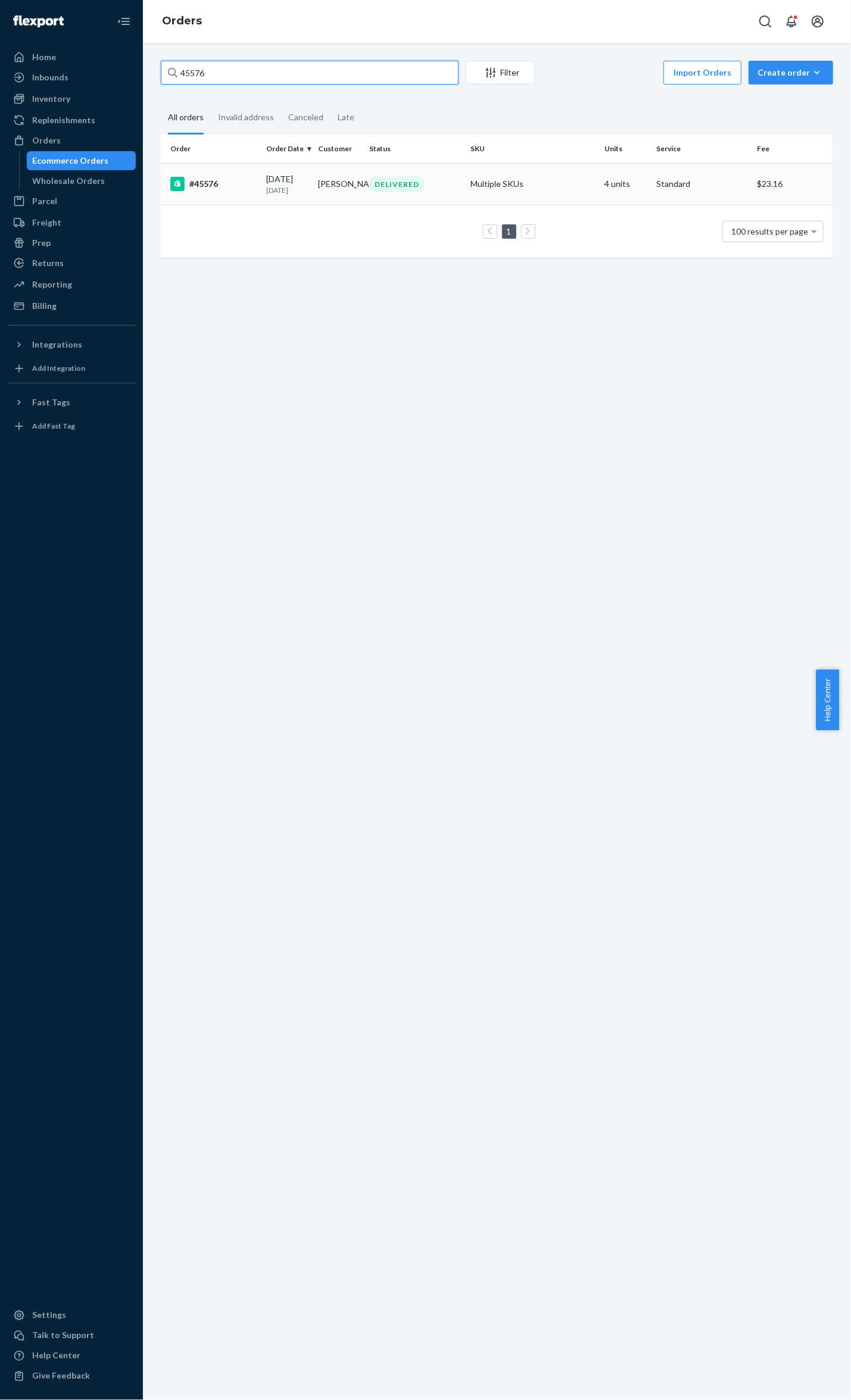
type input "45576"
click at [406, 179] on div "DELIVERED" at bounding box center [397, 184] width 56 height 16
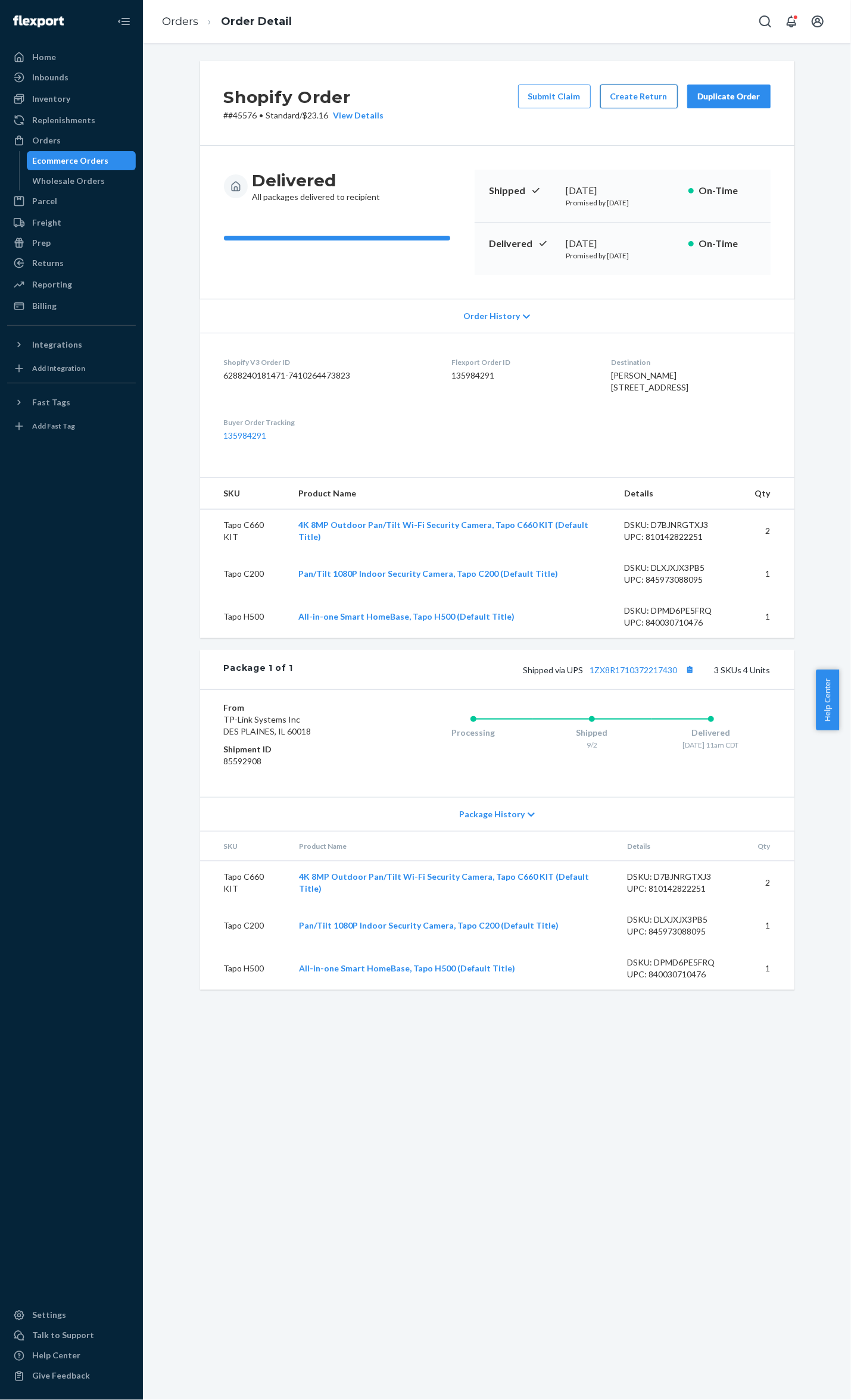
click at [625, 97] on button "Create Return" at bounding box center [639, 96] width 78 height 24
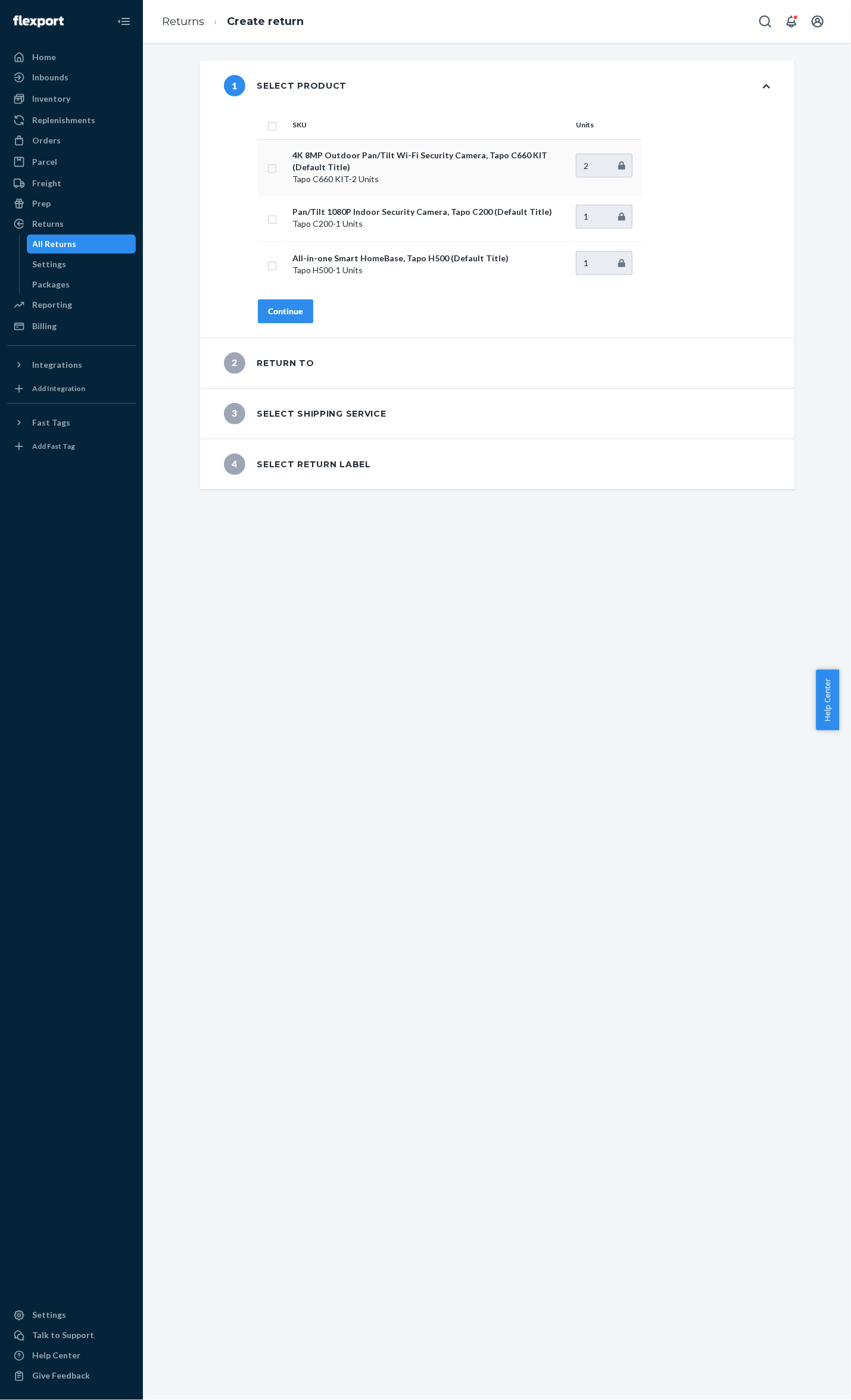
click at [329, 163] on p "4K 8MP Outdoor Pan/Tilt Wi-Fi Security Camera, Tapo C660 KIT (Default Title)" at bounding box center [429, 161] width 274 height 24
click at [270, 167] on td at bounding box center [272, 167] width 30 height 56
drag, startPoint x: 270, startPoint y: 167, endPoint x: 262, endPoint y: 127, distance: 40.8
click at [267, 127] on input "checkbox" at bounding box center [272, 124] width 10 height 13
checkbox input "true"
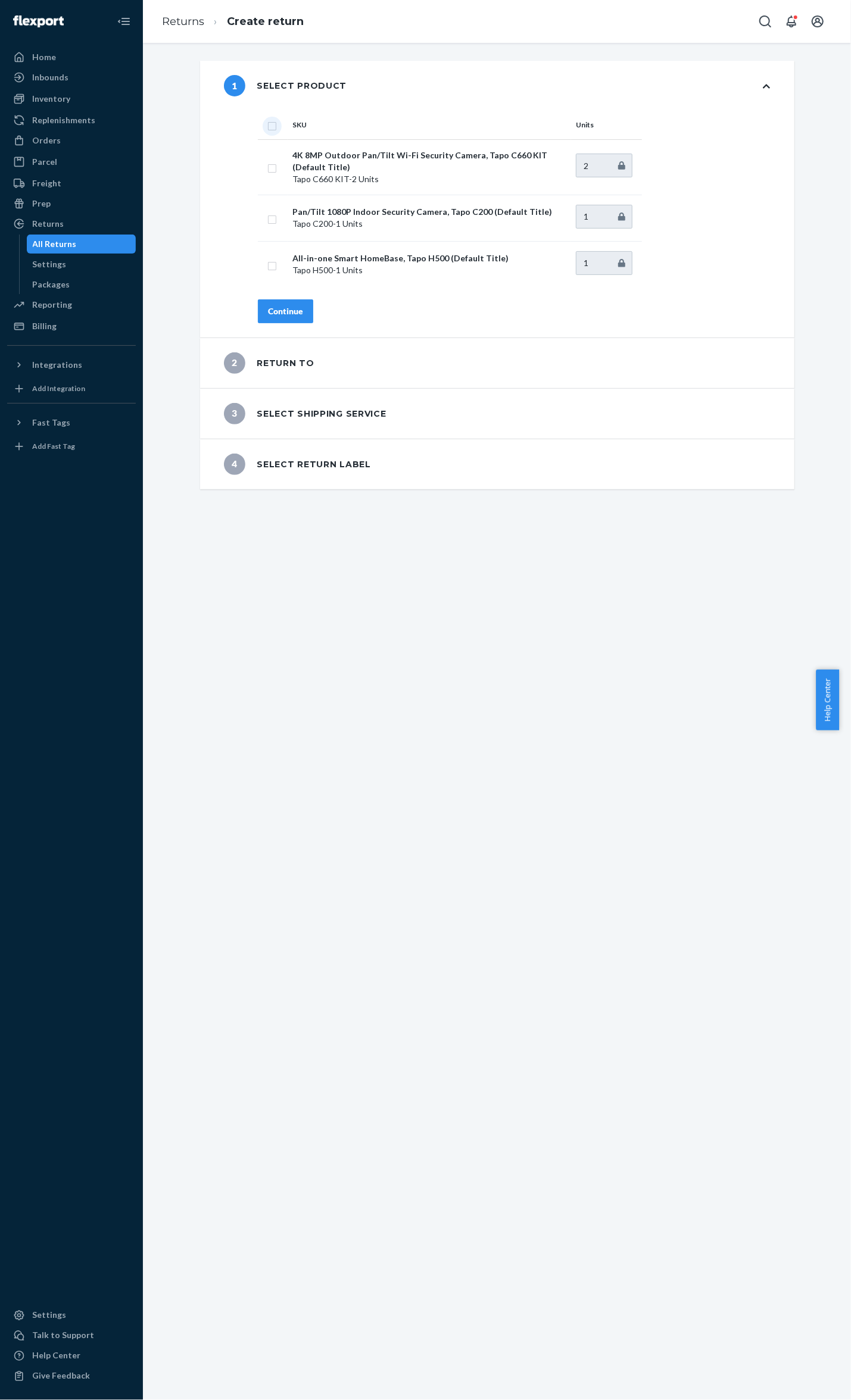
checkbox input "true"
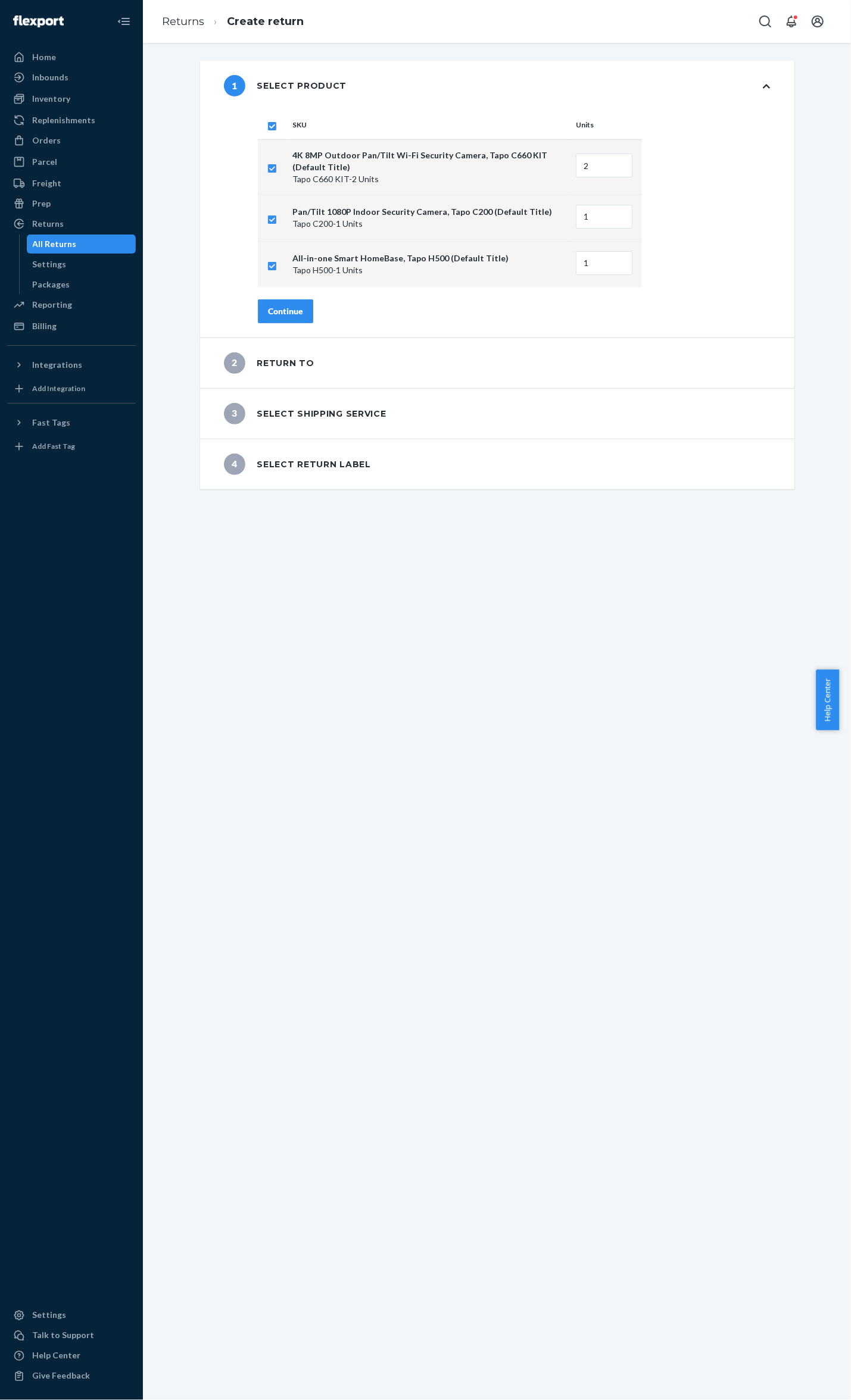
click at [267, 127] on input "checkbox" at bounding box center [272, 124] width 10 height 13
checkbox input "false"
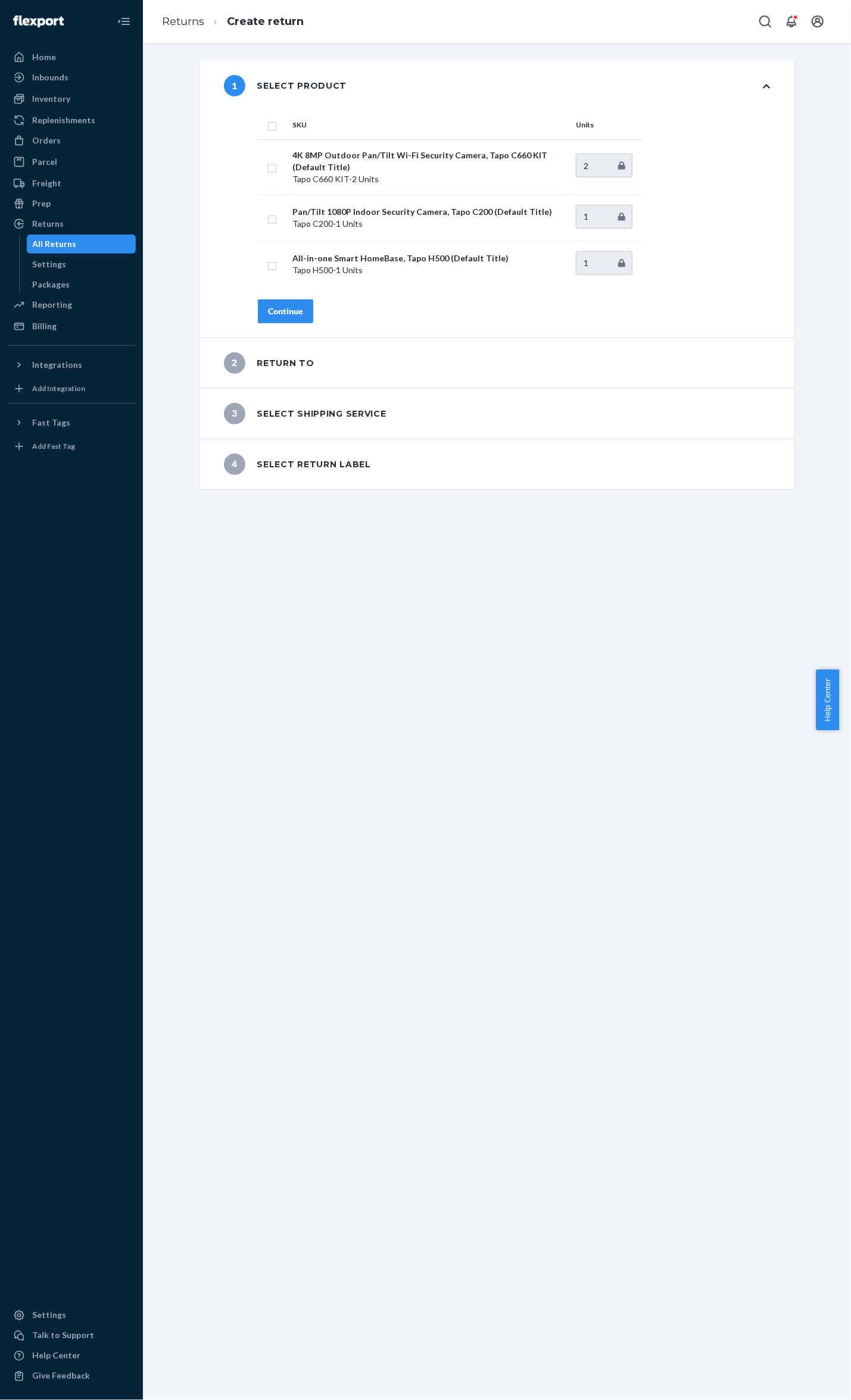
click at [267, 127] on input "checkbox" at bounding box center [272, 124] width 10 height 13
checkbox input "true"
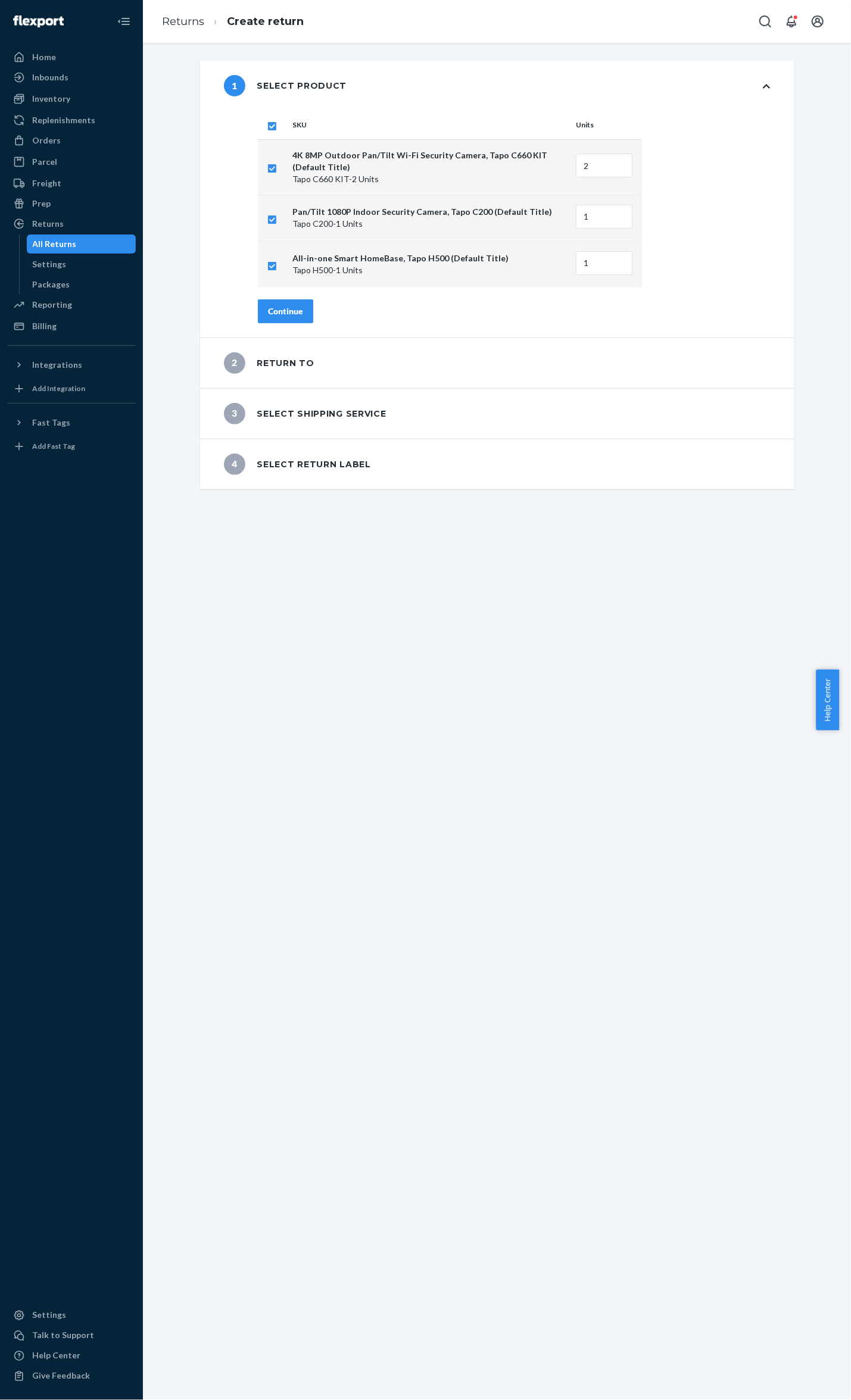
click at [267, 218] on input "checkbox" at bounding box center [272, 218] width 10 height 13
checkbox input "false"
click at [267, 269] on input "checkbox" at bounding box center [272, 264] width 10 height 13
checkbox input "false"
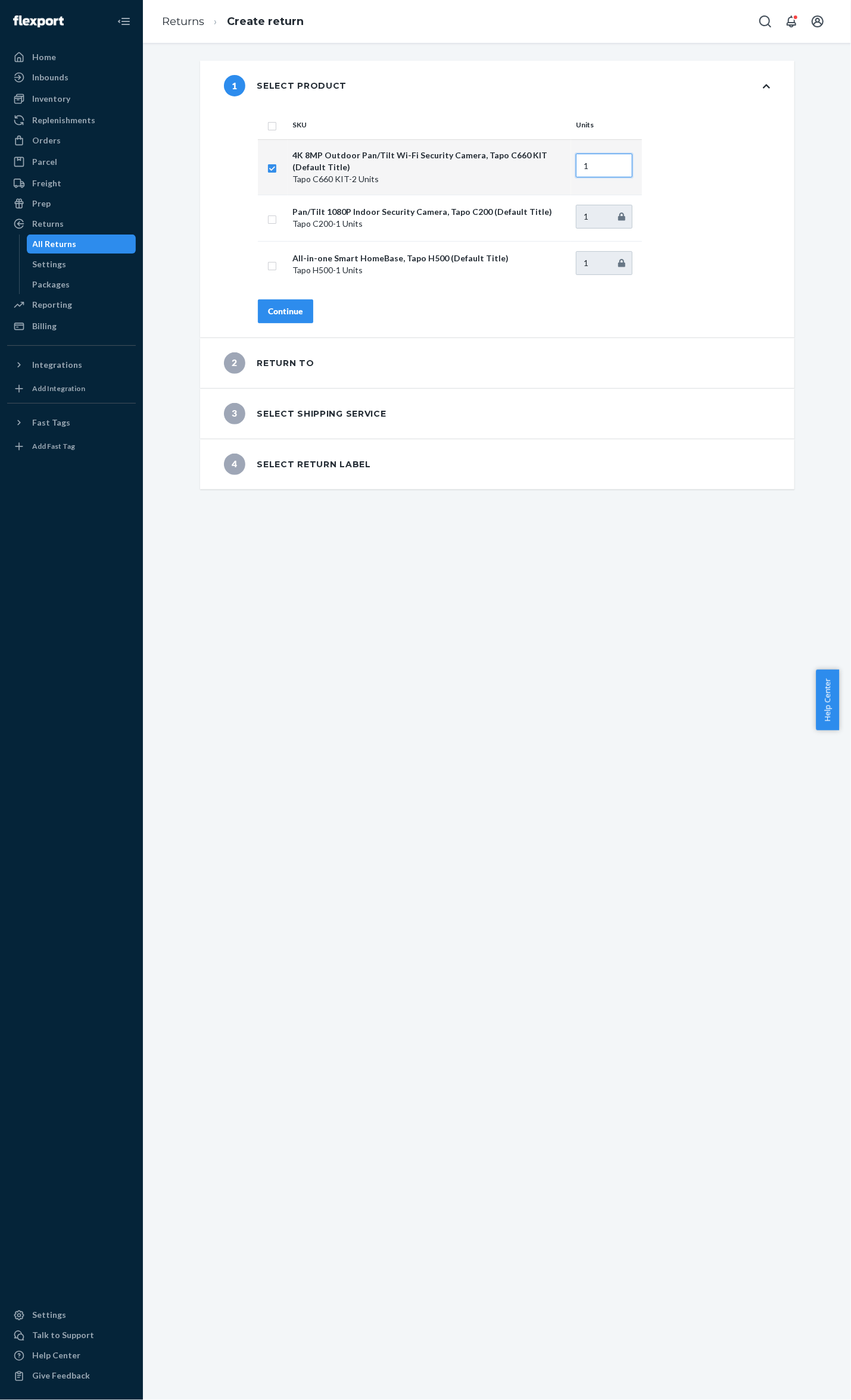
type input "1"
click at [616, 167] on input "1" at bounding box center [603, 166] width 57 height 24
click at [285, 305] on div "Continue" at bounding box center [285, 311] width 35 height 12
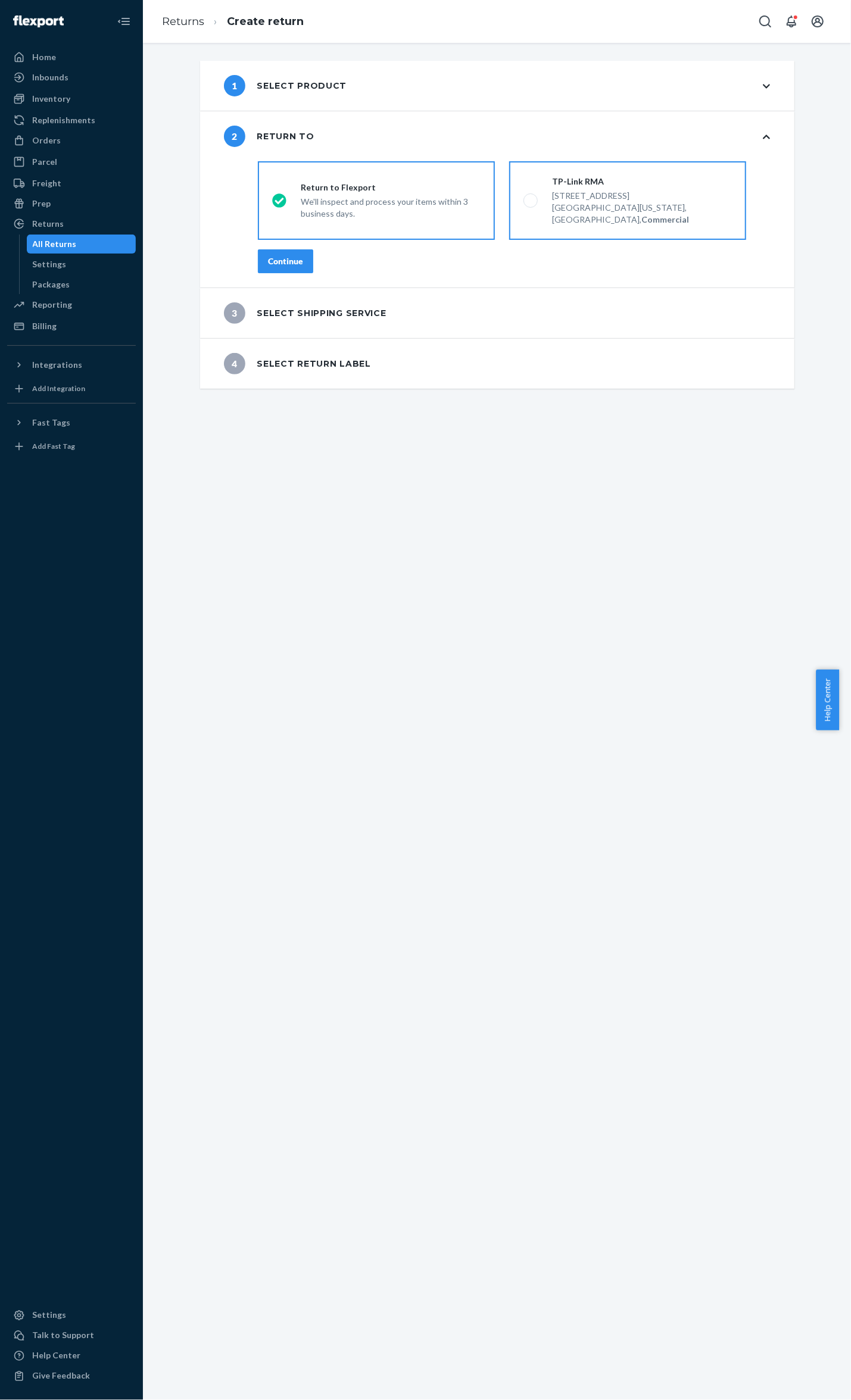
click at [663, 216] on label "TP-Link RMA 15291 Fairfield Ranch Rd, Chino Hills`, california 91709, US, Comme…" at bounding box center [627, 200] width 237 height 78
click at [531, 205] on input "TP-Link RMA 15291 Fairfield Ranch Rd, Chino Hills`, california 91709, US, Comme…" at bounding box center [527, 201] width 8 height 8
radio input "true"
click at [281, 255] on div "Continue" at bounding box center [285, 261] width 35 height 12
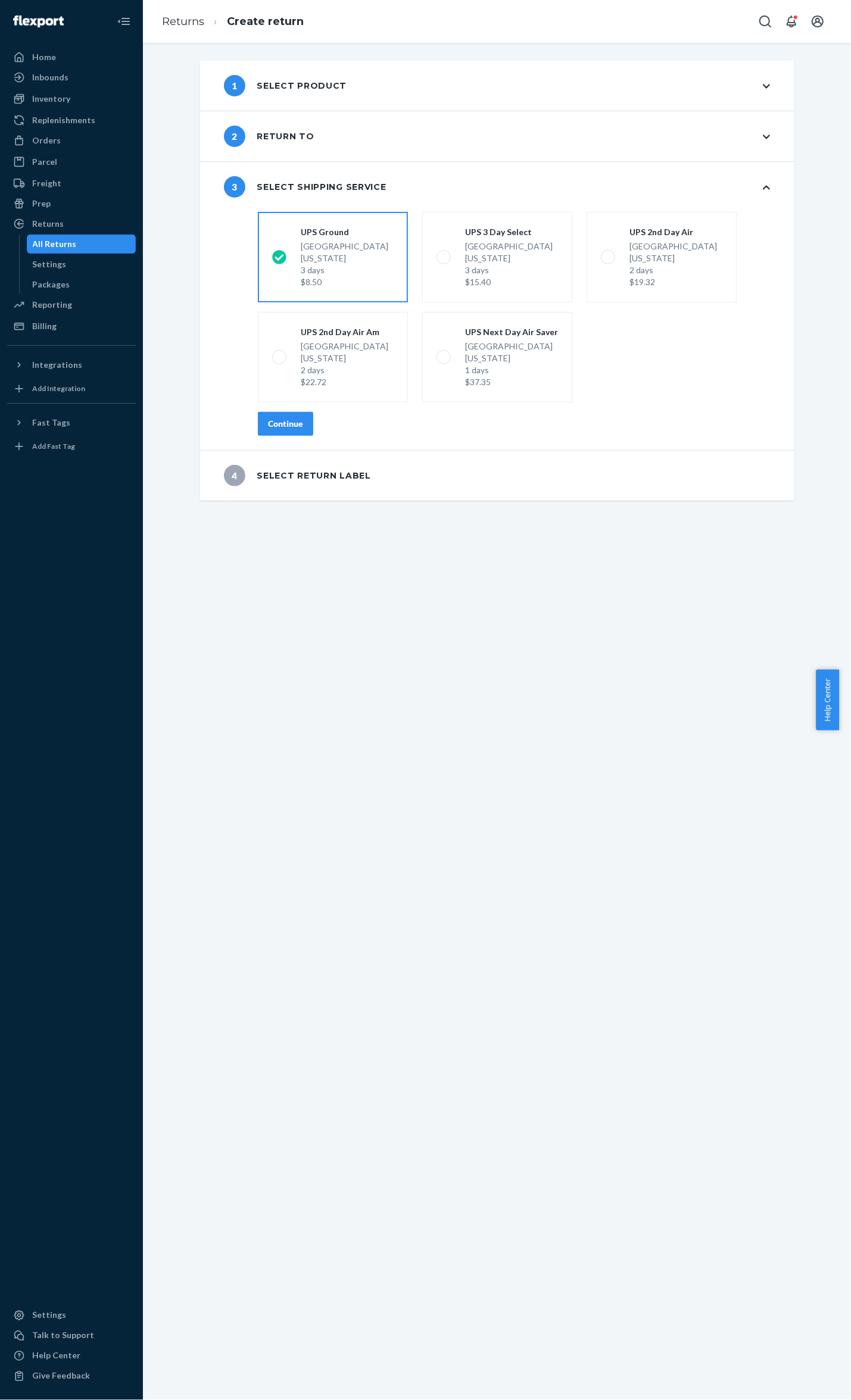
click at [284, 419] on div "Continue" at bounding box center [285, 423] width 35 height 12
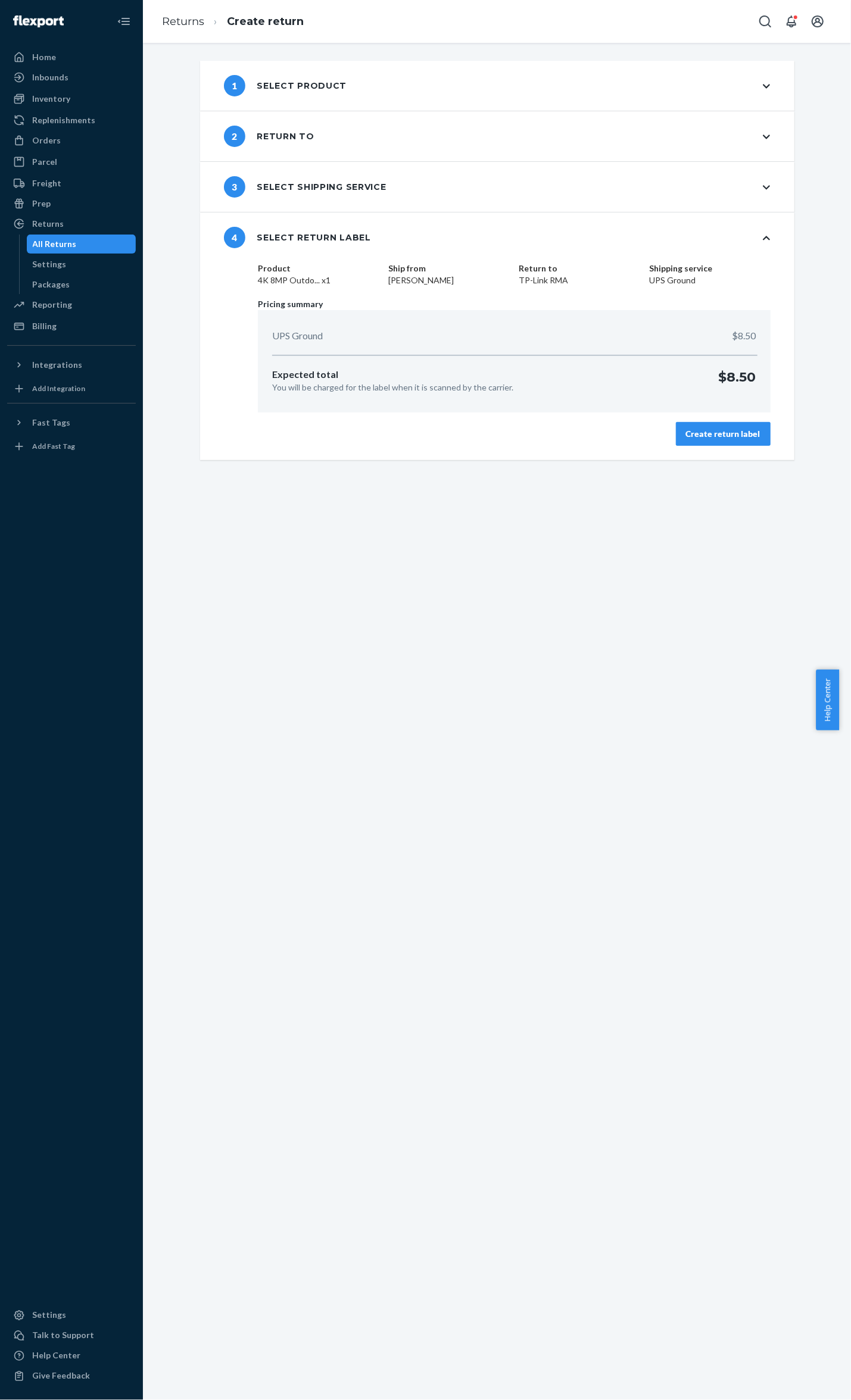
click at [711, 433] on div "Create return label" at bounding box center [723, 434] width 75 height 12
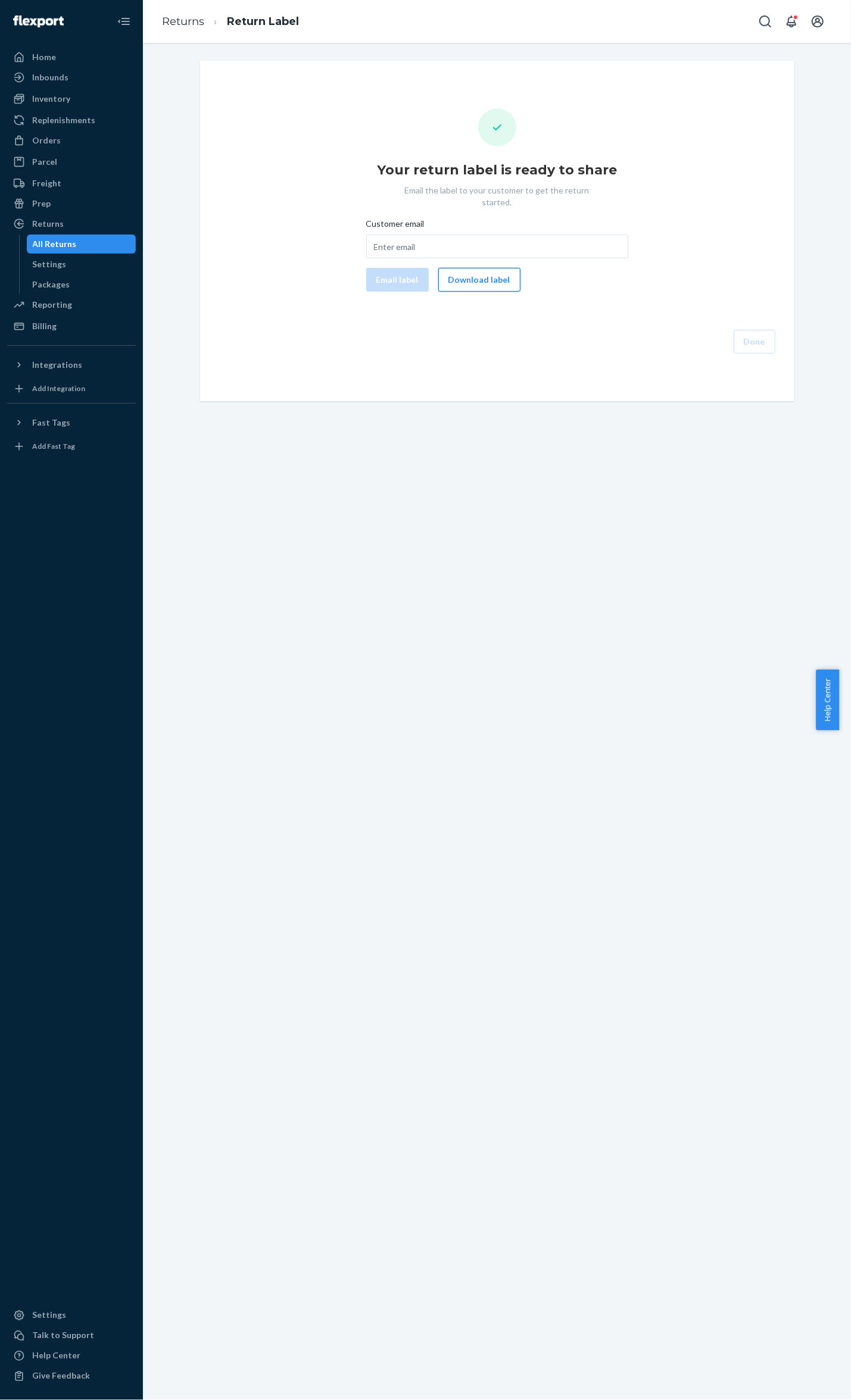
click at [502, 274] on button "Download label" at bounding box center [479, 280] width 83 height 24
click at [186, 17] on link "Returns" at bounding box center [183, 21] width 43 height 13
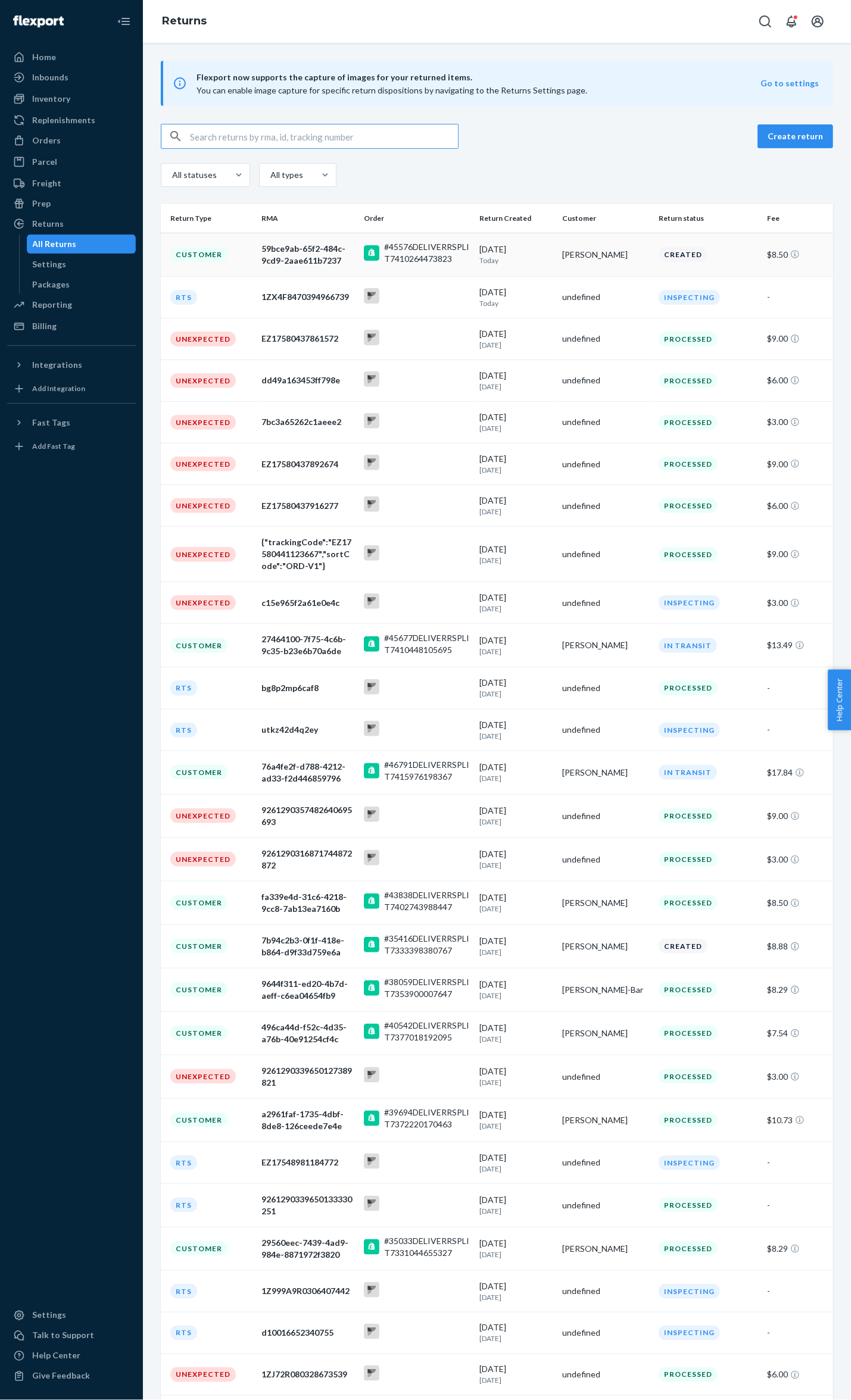
click at [221, 250] on div "Customer" at bounding box center [198, 254] width 57 height 15
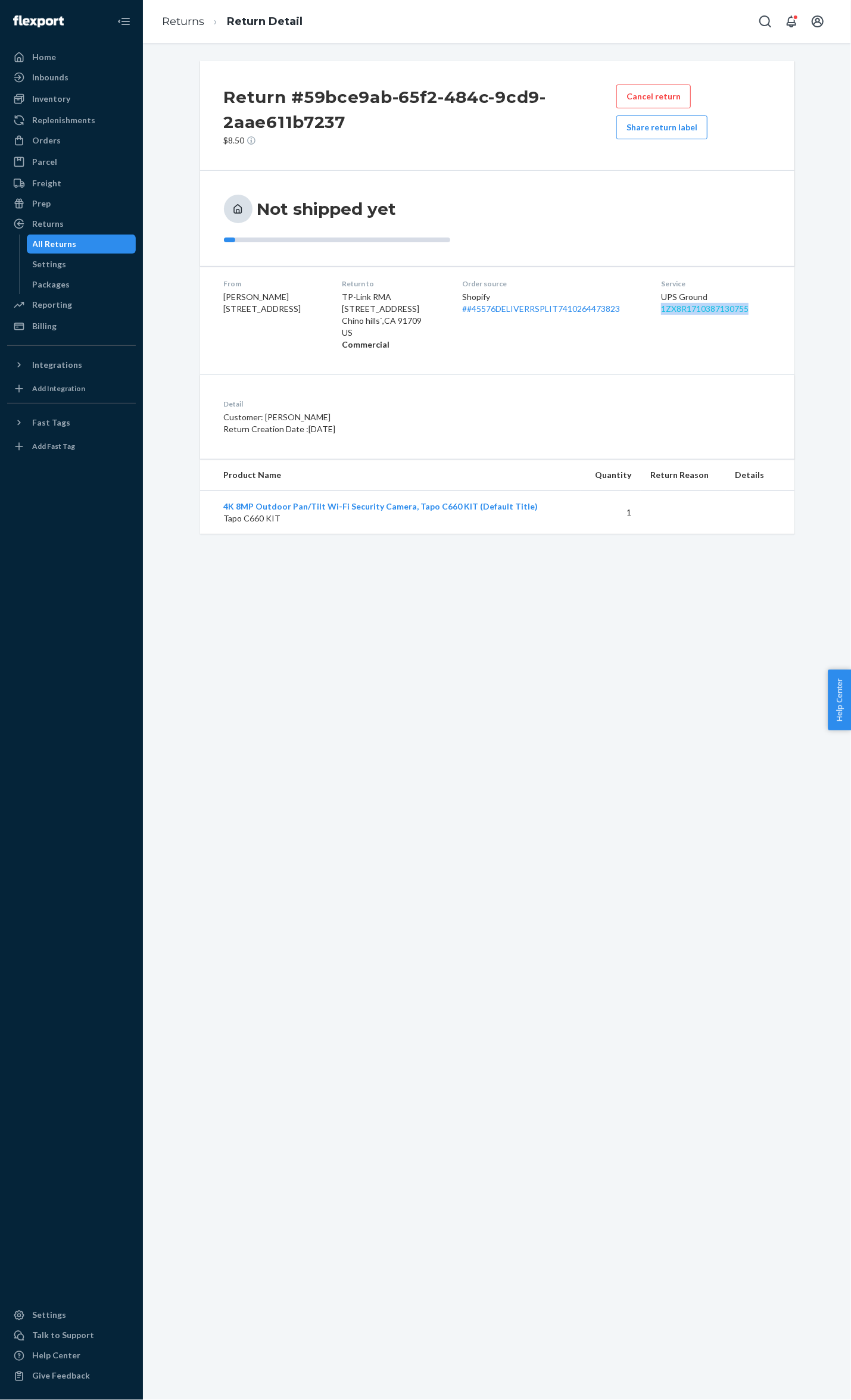
drag, startPoint x: 766, startPoint y: 308, endPoint x: 667, endPoint y: 308, distance: 99.0
click at [667, 308] on dl "From Dejan Dragas 2326 Snapdragon Cir SW Cedar Rapids, IA 52404-2173 Return to …" at bounding box center [497, 314] width 595 height 96
copy link "1ZX8R1710387130755"
